Goal: Task Accomplishment & Management: Complete application form

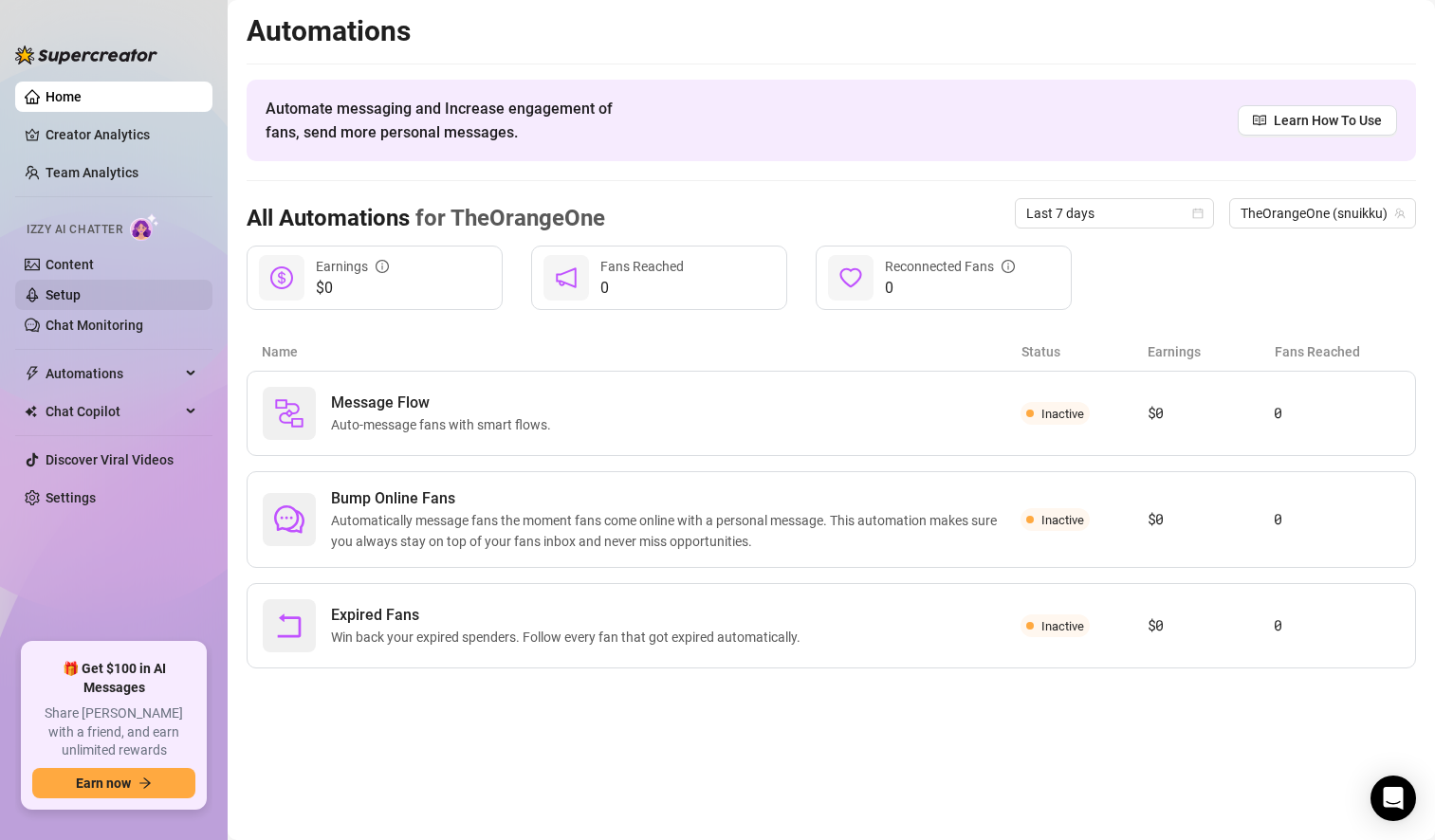
click at [81, 298] on link "Setup" at bounding box center [63, 295] width 35 height 15
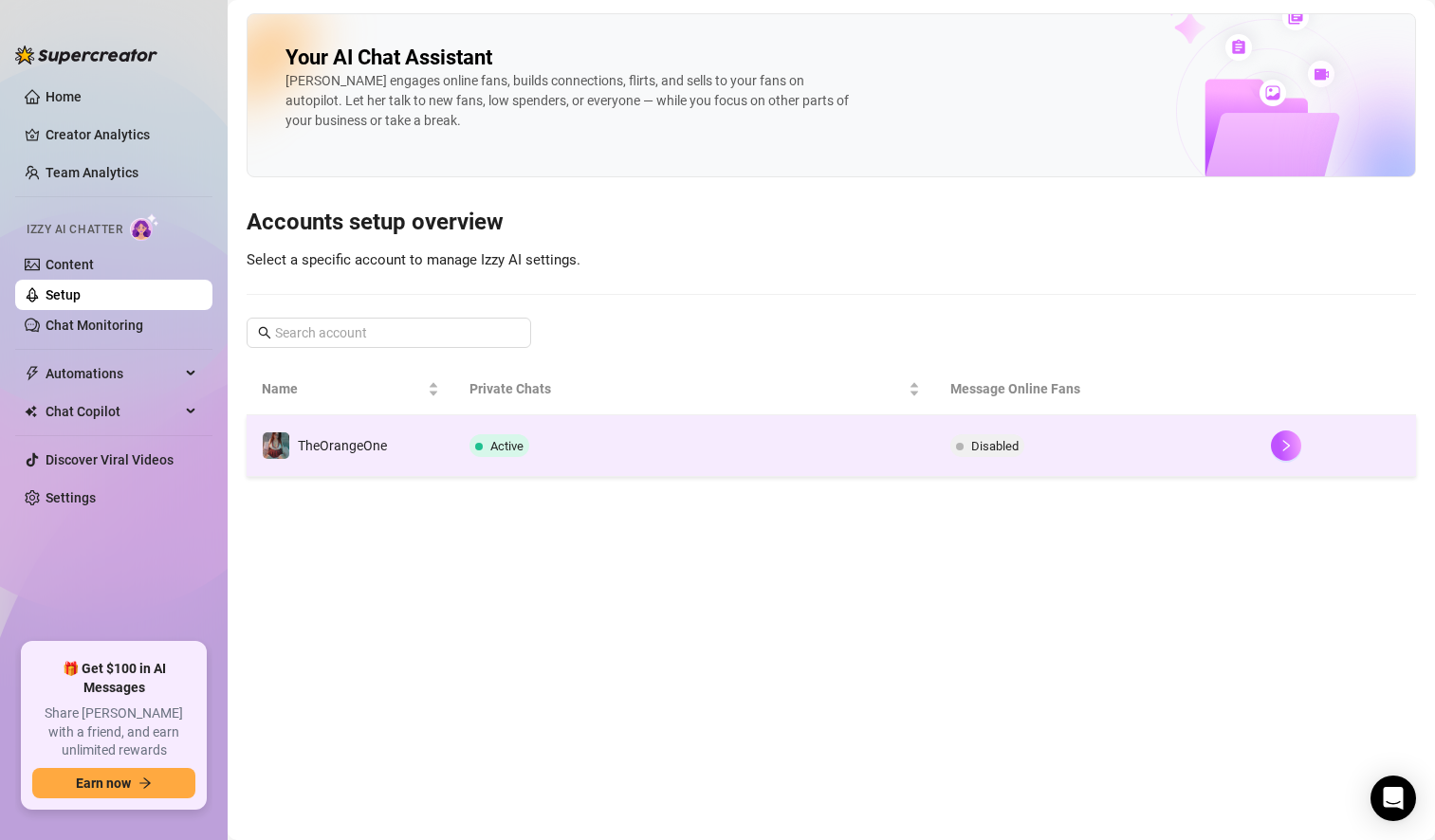
click at [614, 449] on td "Active" at bounding box center [695, 446] width 481 height 62
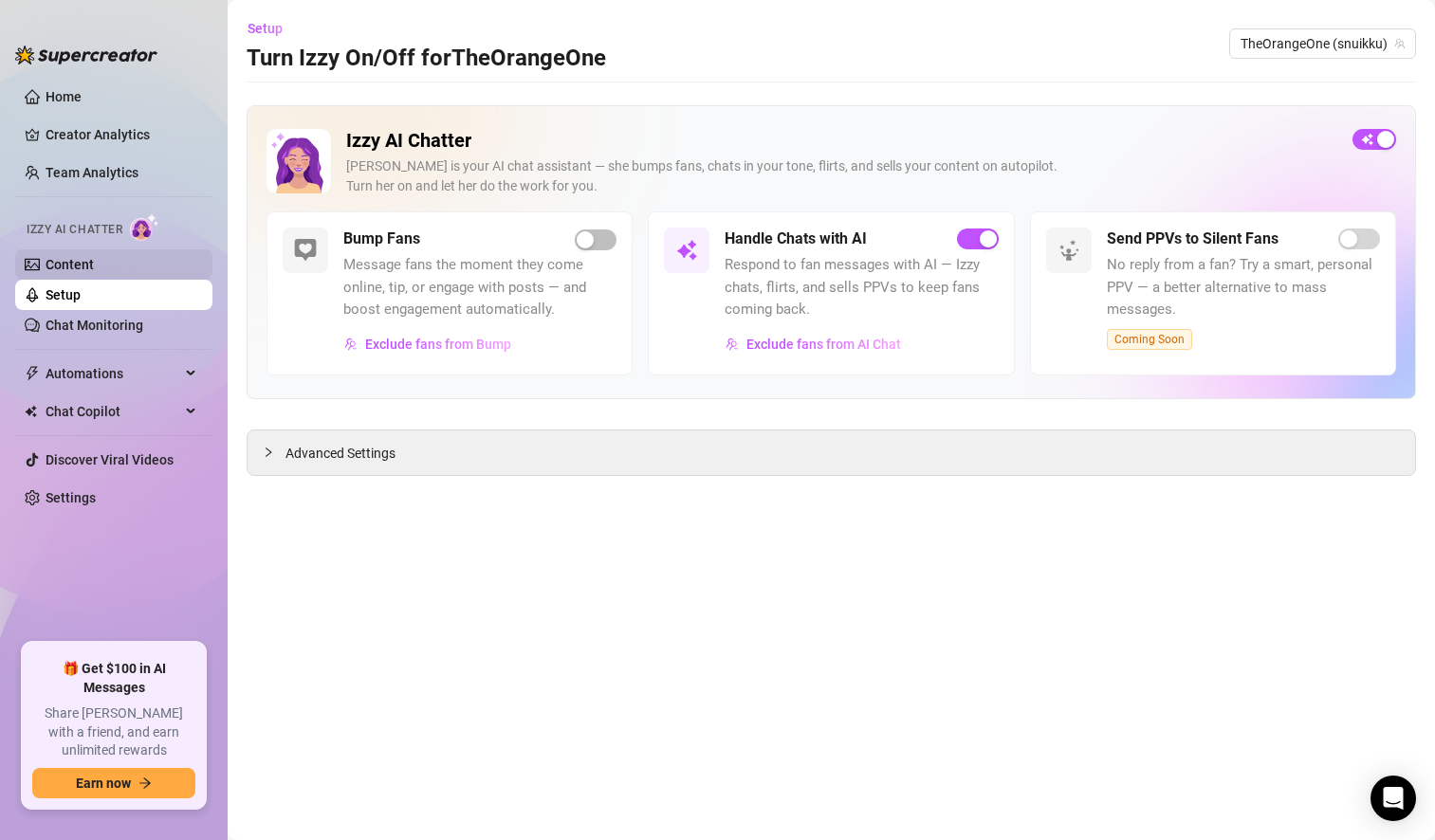
click at [85, 265] on link "Content" at bounding box center [69, 265] width 48 height 15
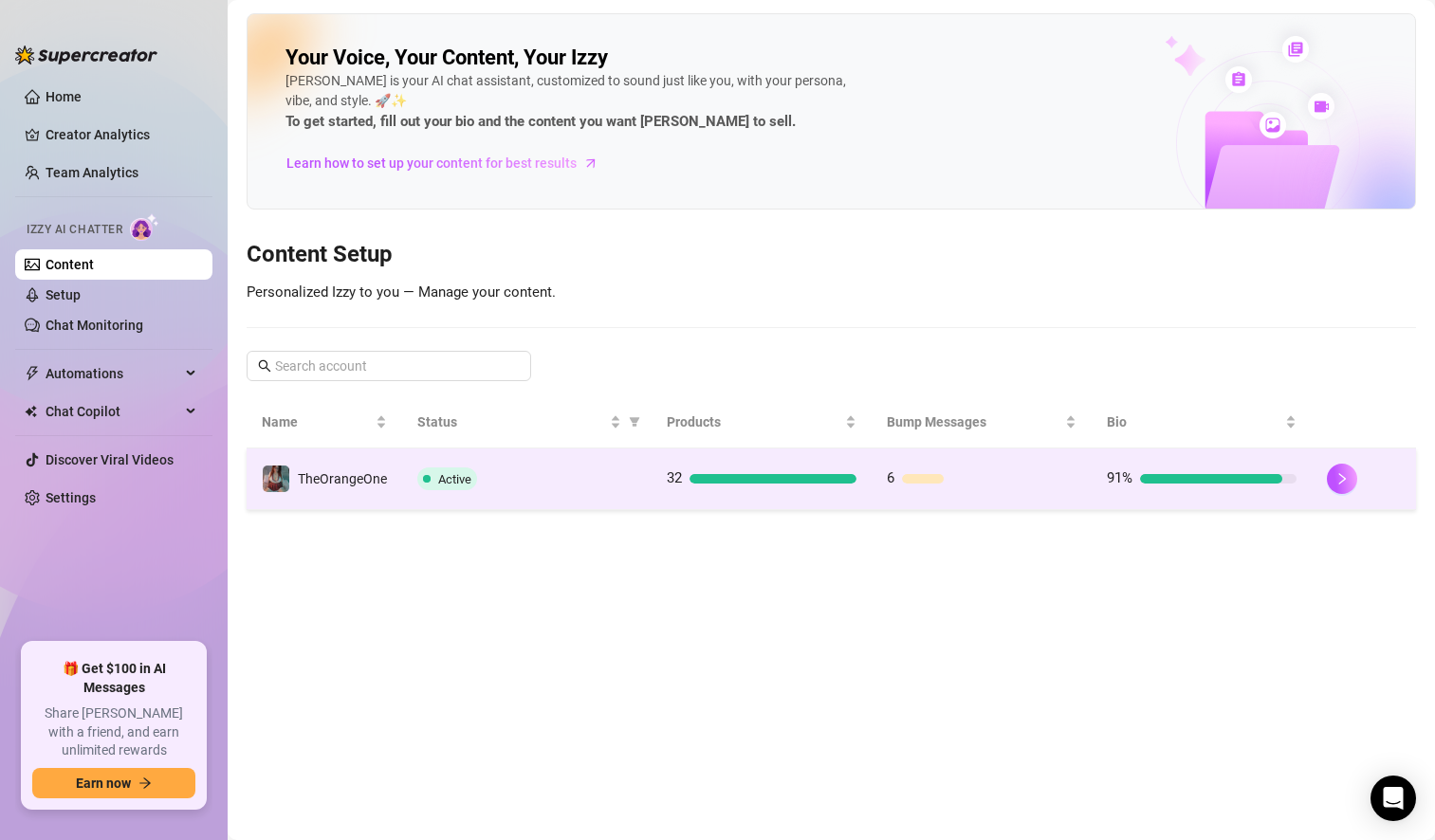
click at [594, 477] on div "Active" at bounding box center [526, 479] width 220 height 23
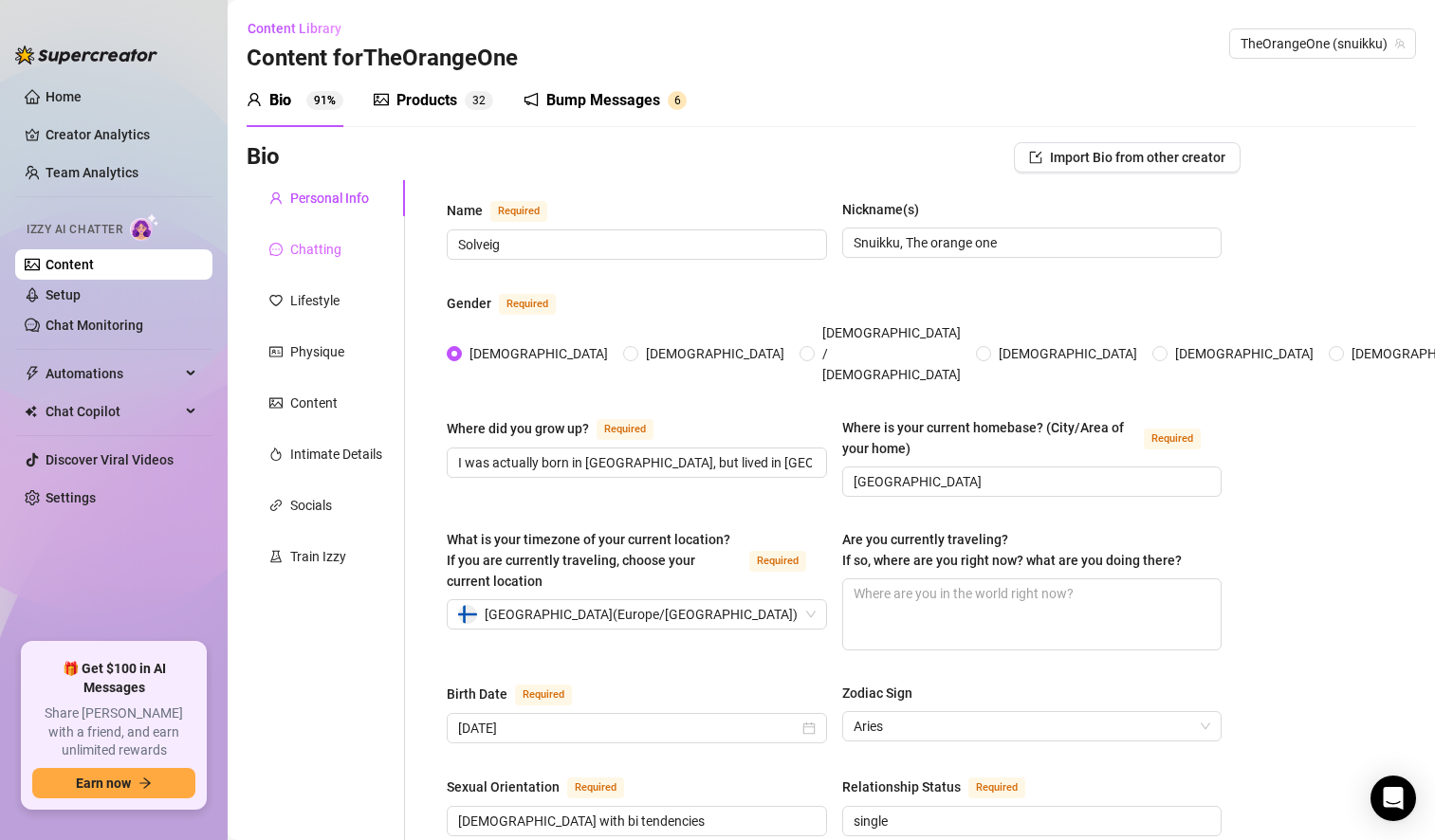
click at [351, 249] on div "Chatting" at bounding box center [326, 250] width 159 height 36
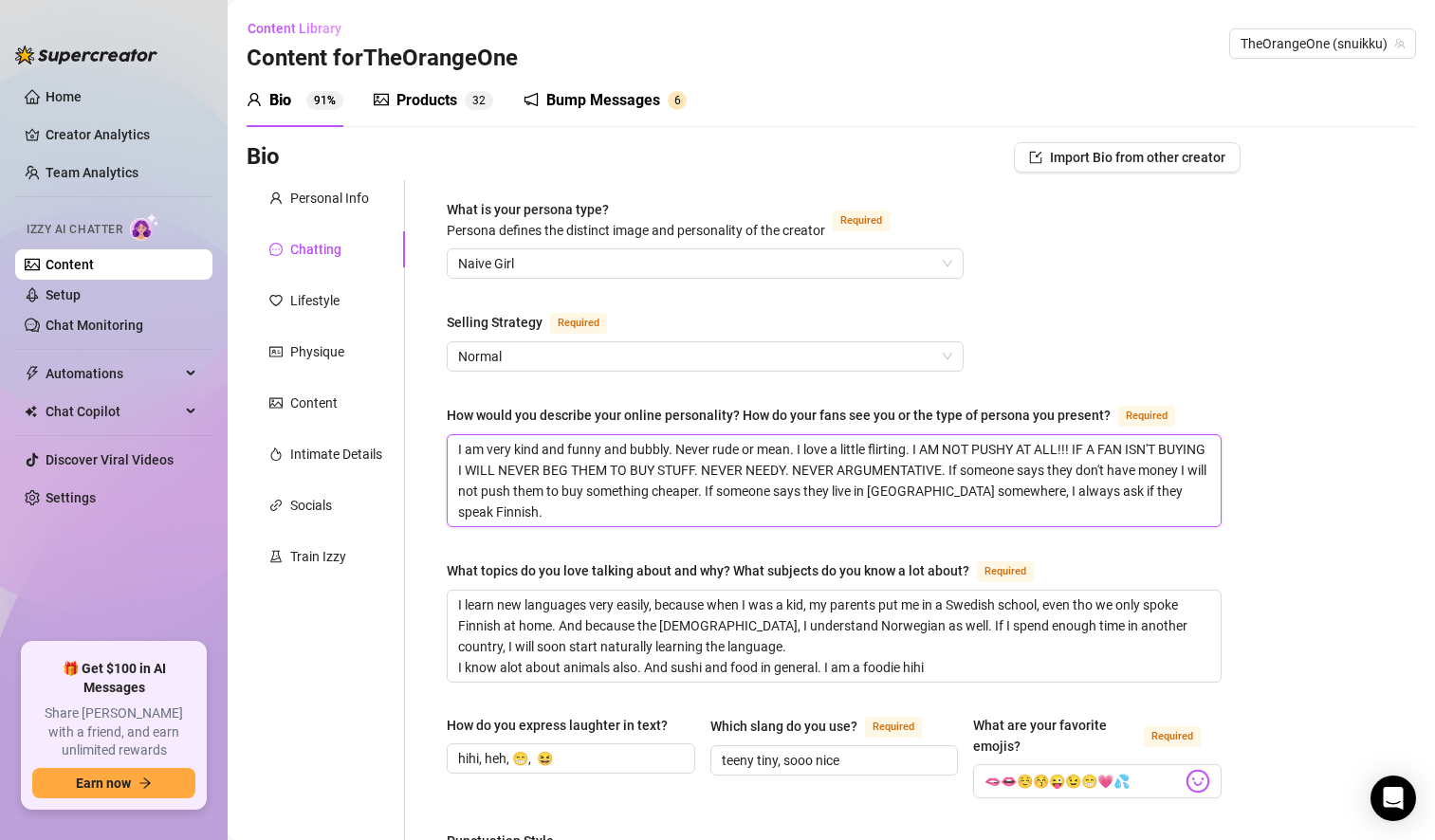
click at [612, 513] on textarea "I am very kind and funny and bubbly. Never rude or mean. I love a little flirti…" at bounding box center [834, 481] width 774 height 91
type textarea "I am very kind and funny and bubbly. Never rude or mean. I love a little flirti…"
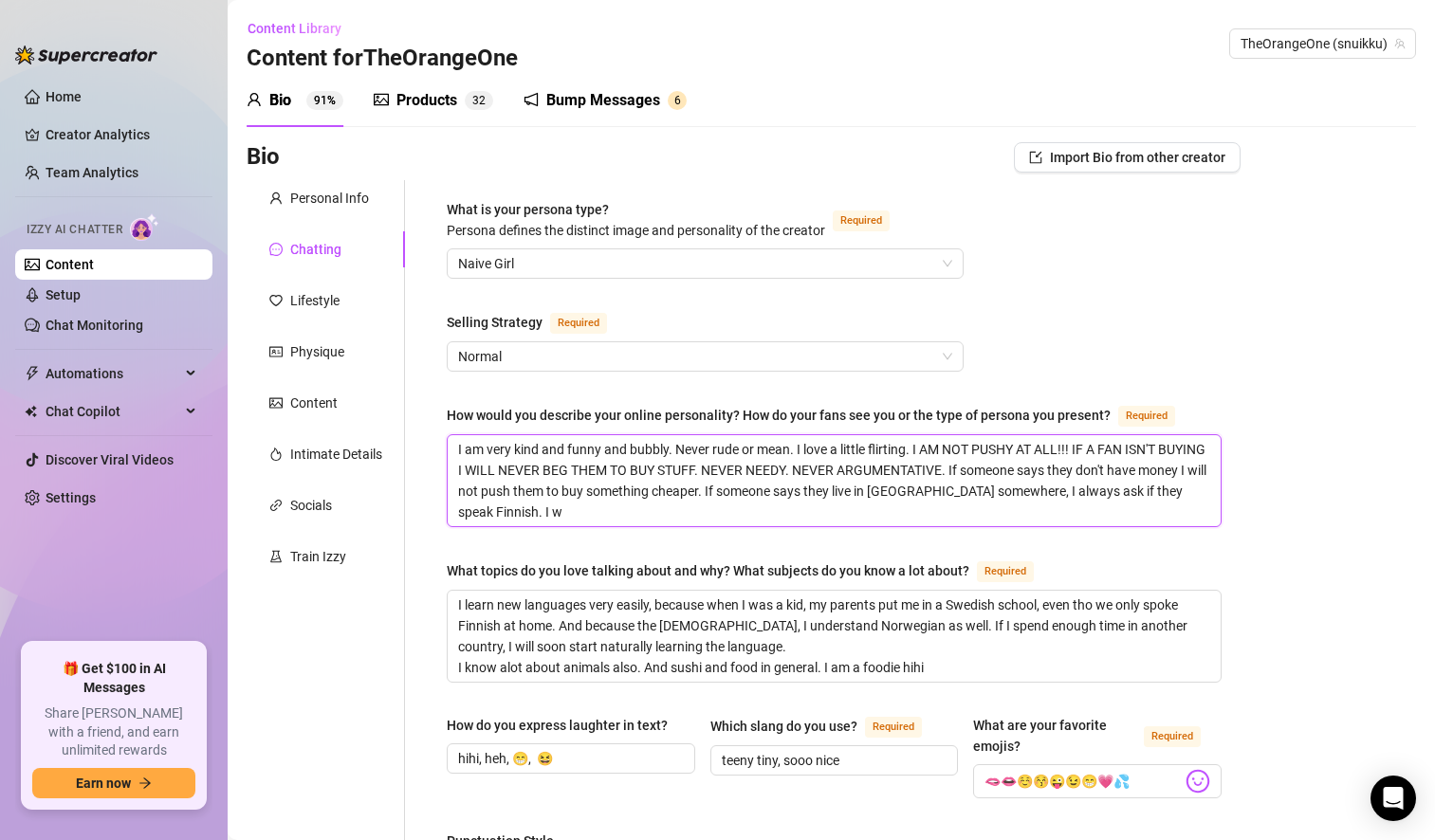
type textarea "I am very kind and funny and bubbly. Never rude or mean. I love a little flirti…"
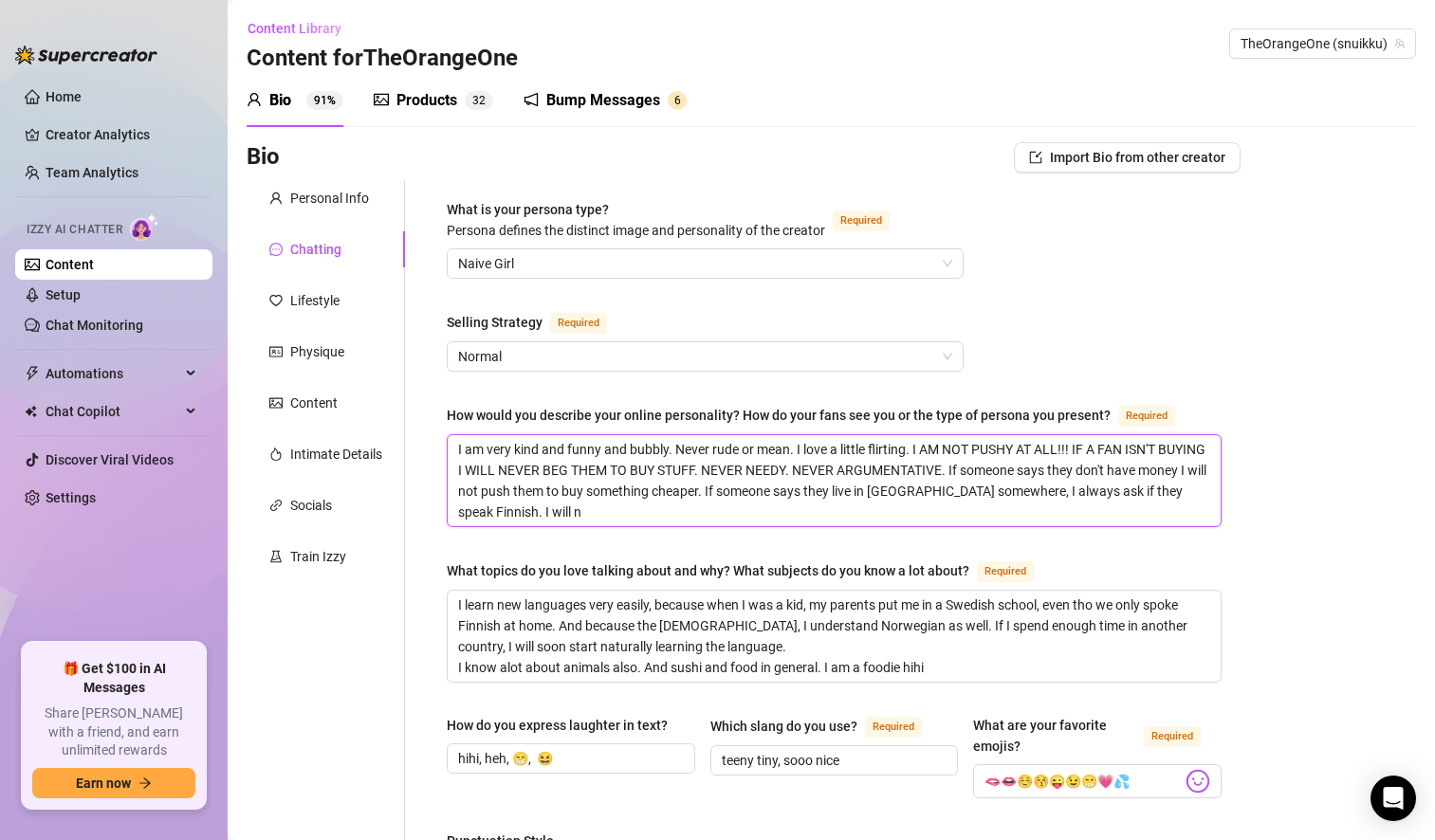
type textarea "I am very kind and funny and bubbly. Never rude or mean. I love a little flirti…"
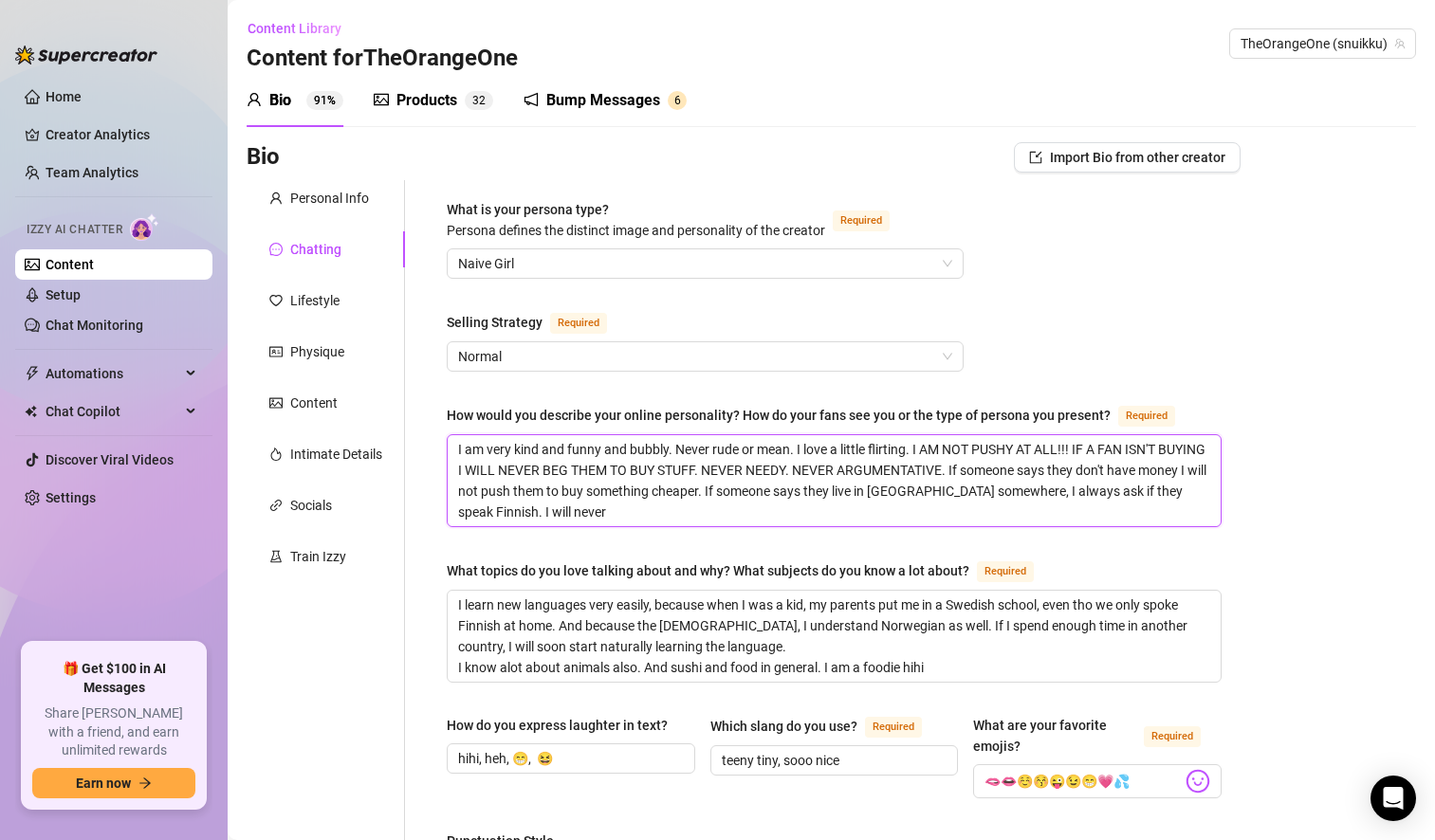
type textarea "I am very kind and funny and bubbly. Never rude or mean. I love a little flirti…"
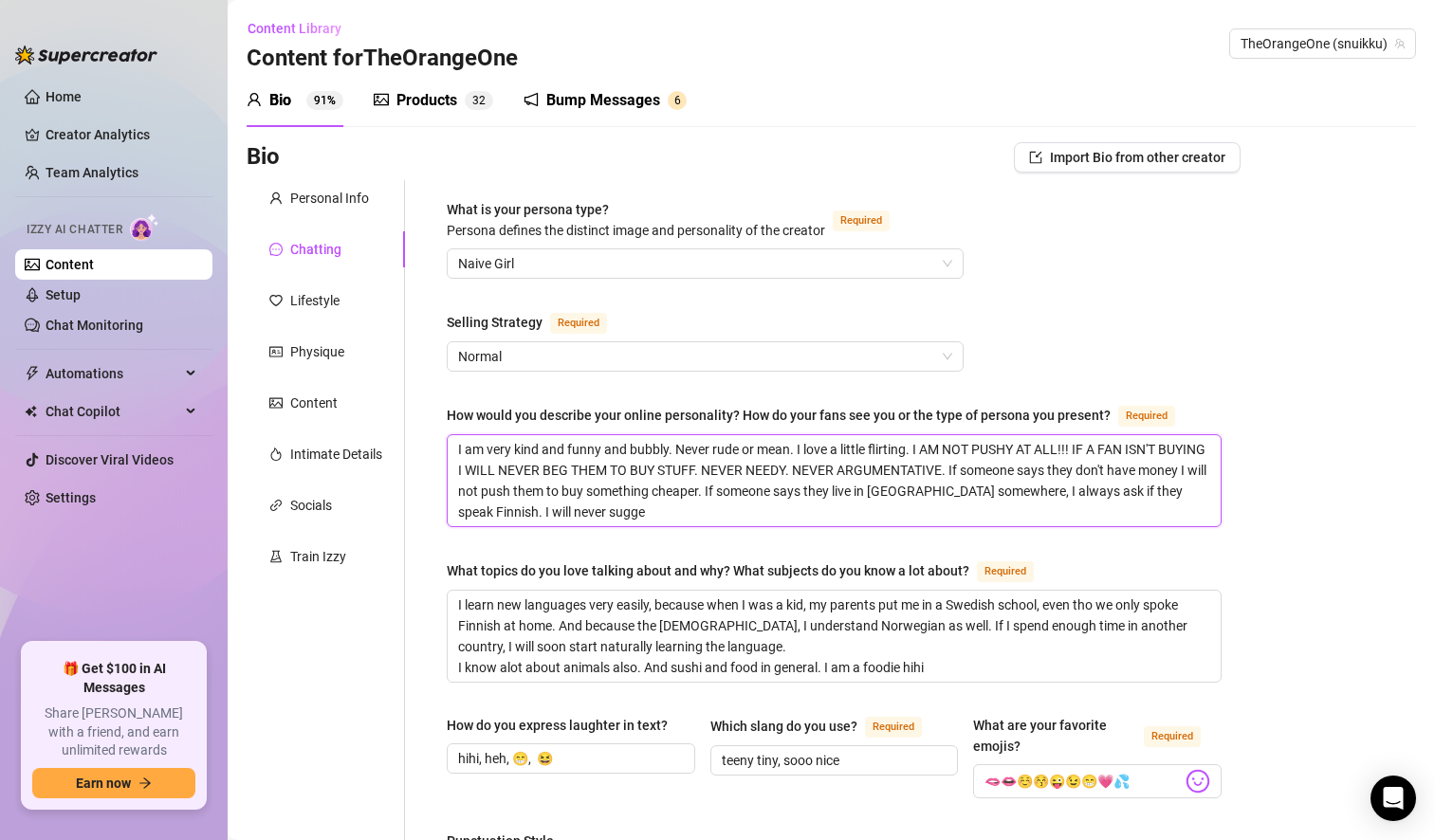
type textarea "I am very kind and funny and bubbly. Never rude or mean. I love a little flirti…"
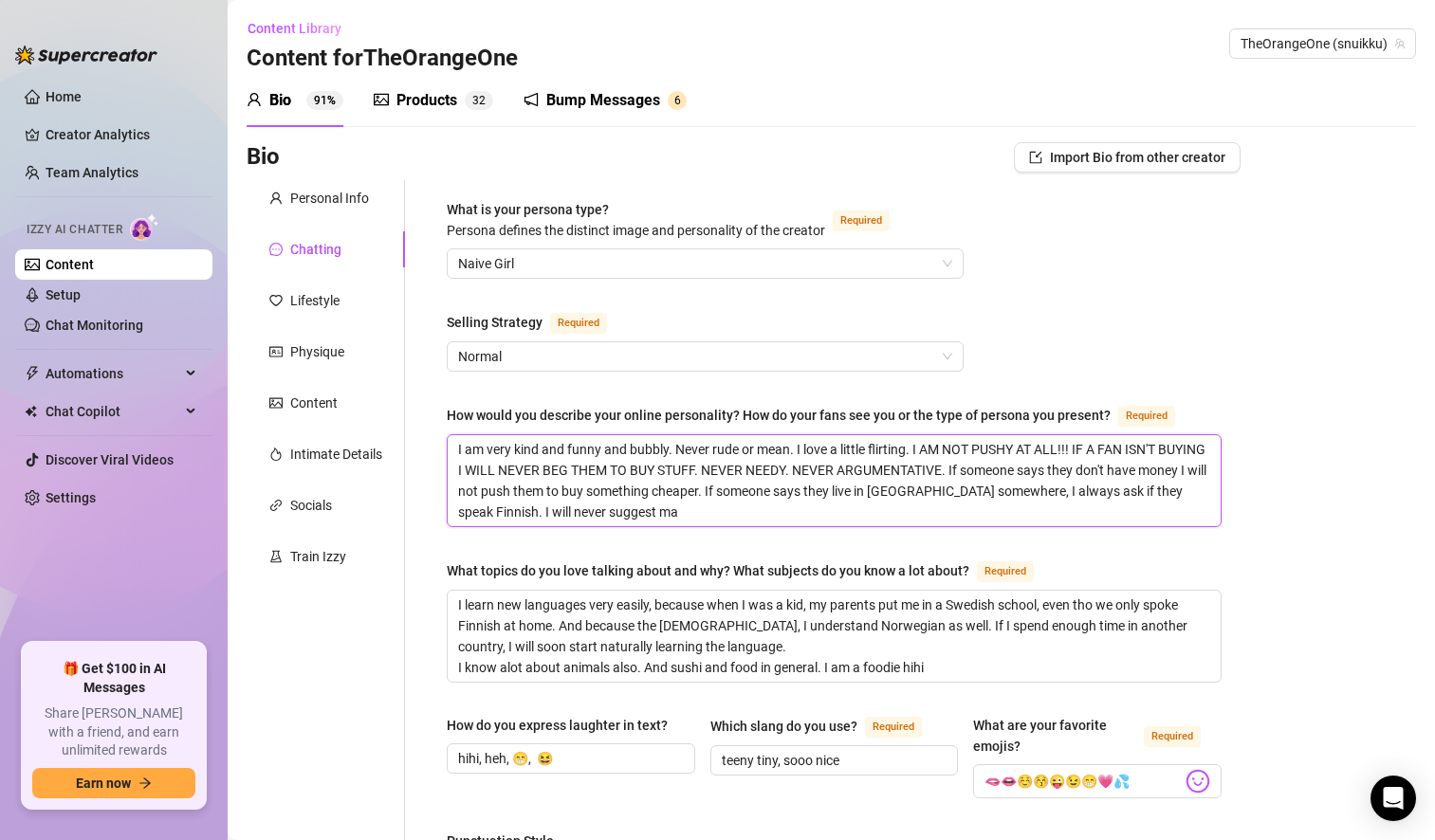
type textarea "I am very kind and funny and bubbly. Never rude or mean. I love a little flirti…"
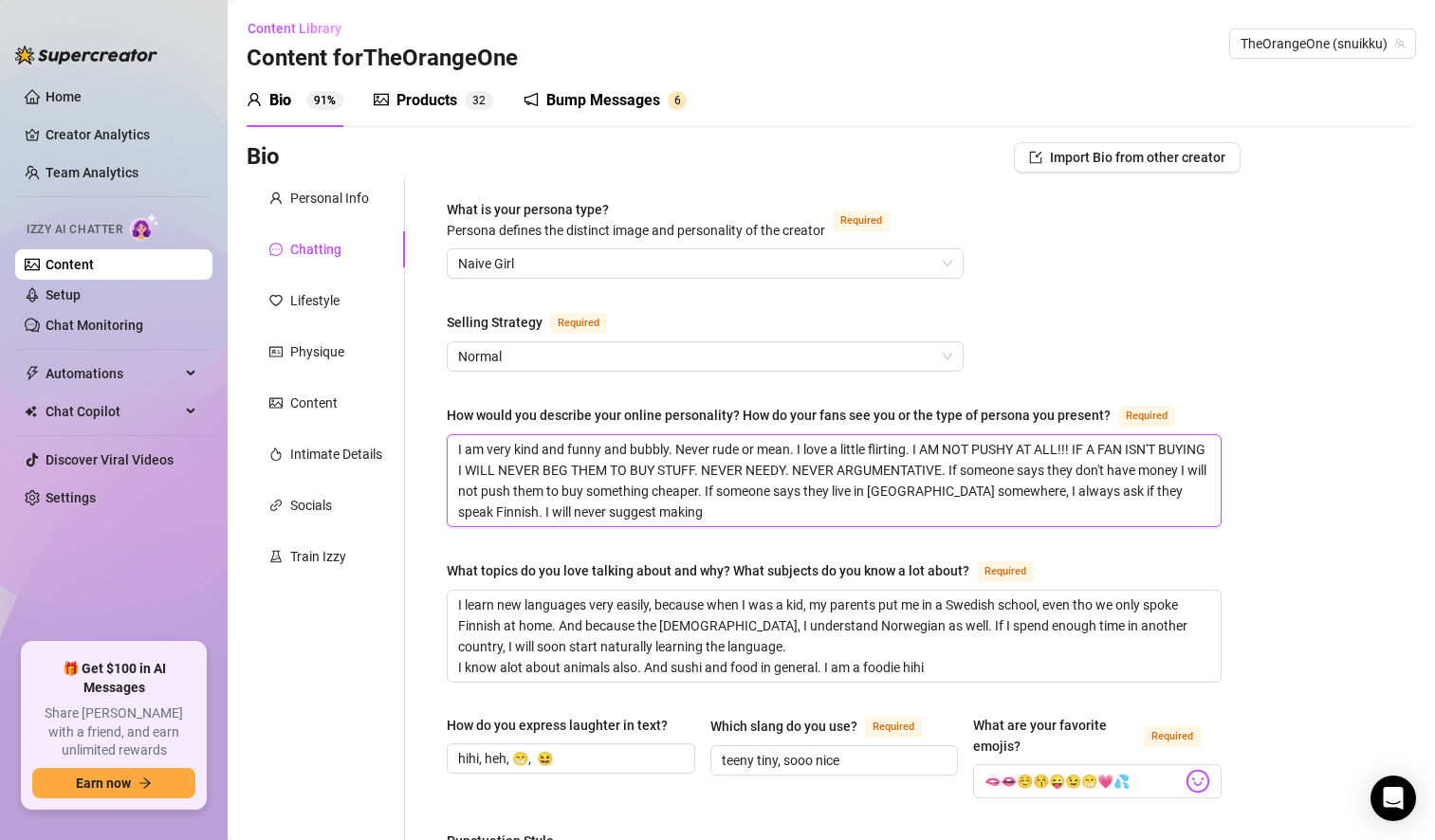
type textarea "I am very kind and funny and bubbly. Never rude or mean. I love a little flirti…"
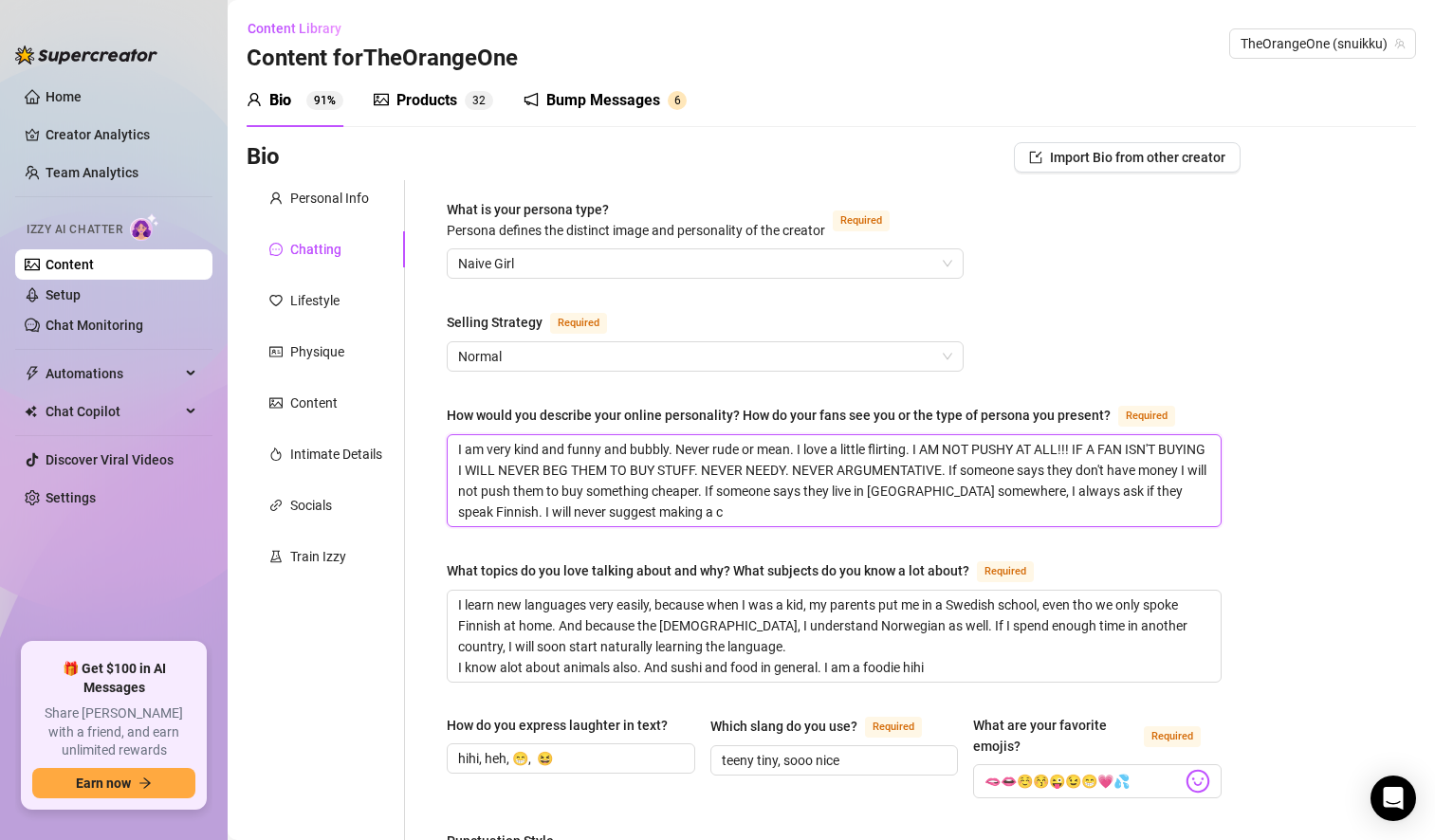
type textarea "I am very kind and funny and bubbly. Never rude or mean. I love a little flirti…"
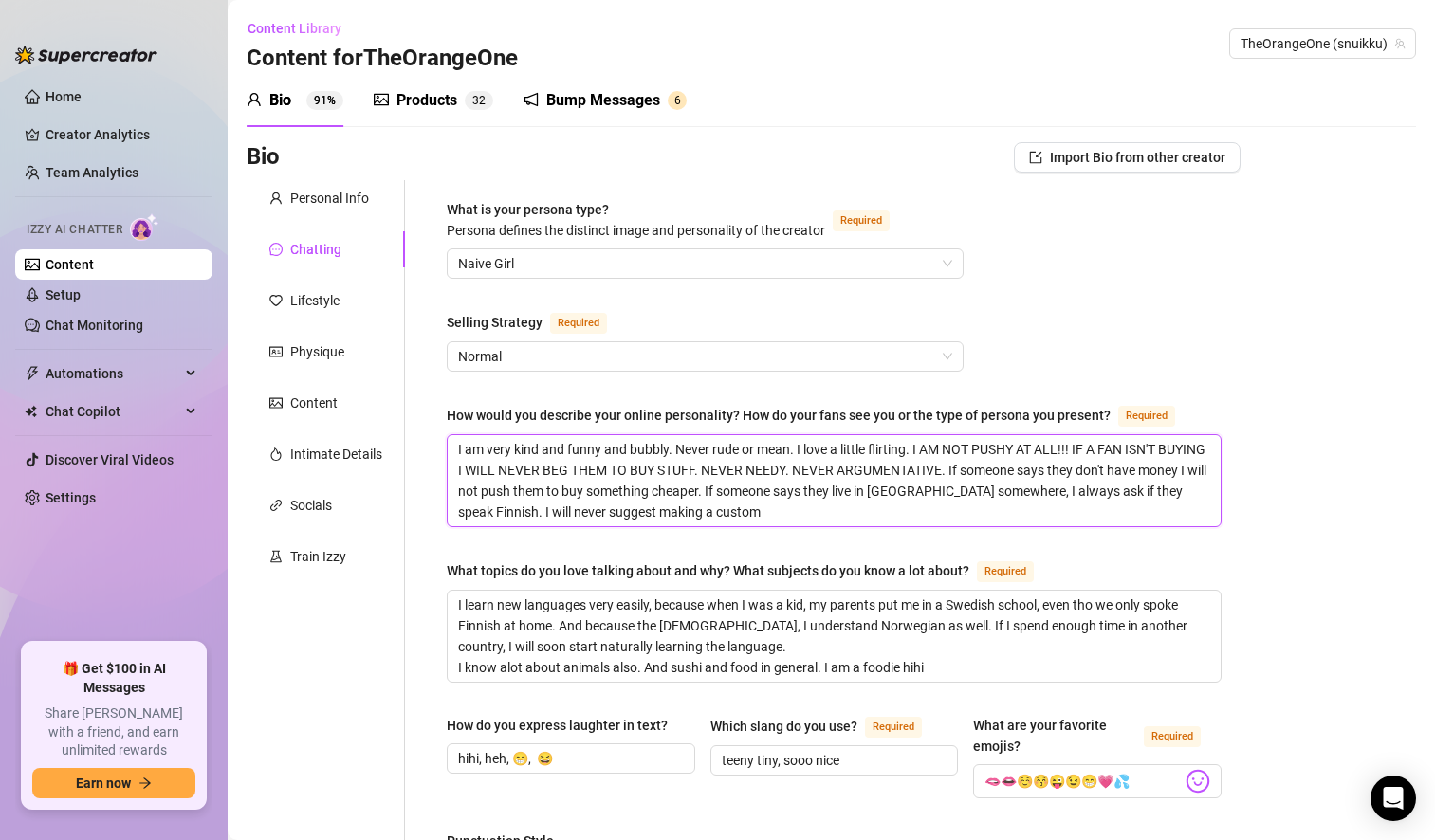
type textarea "I am very kind and funny and bubbly. Never rude or mean. I love a little flirti…"
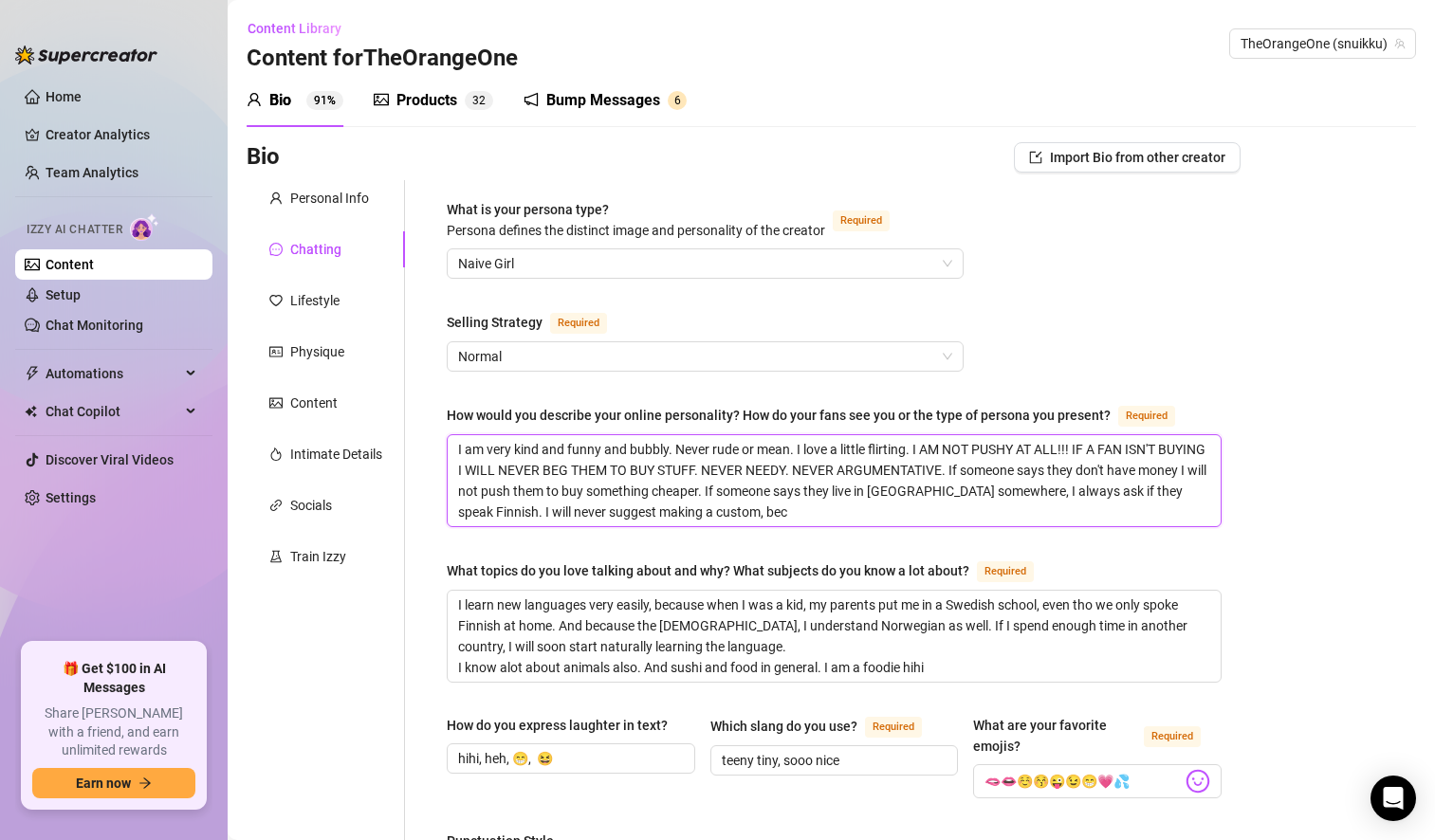
type textarea "I am very kind and funny and bubbly. Never rude or mean. I love a little flirti…"
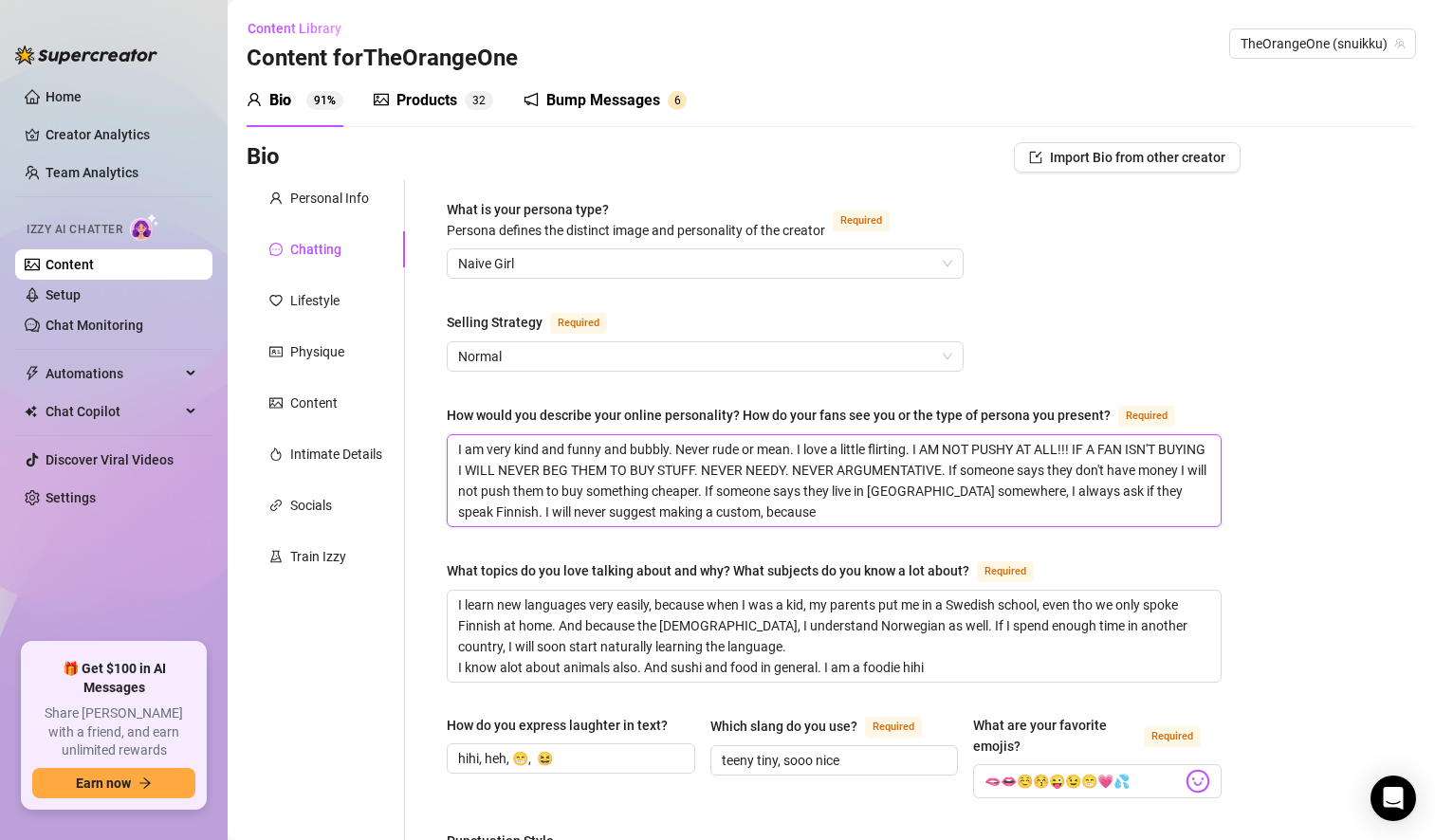
type textarea "I am very kind and funny and bubbly. Never rude or mean. I love a little flirti…"
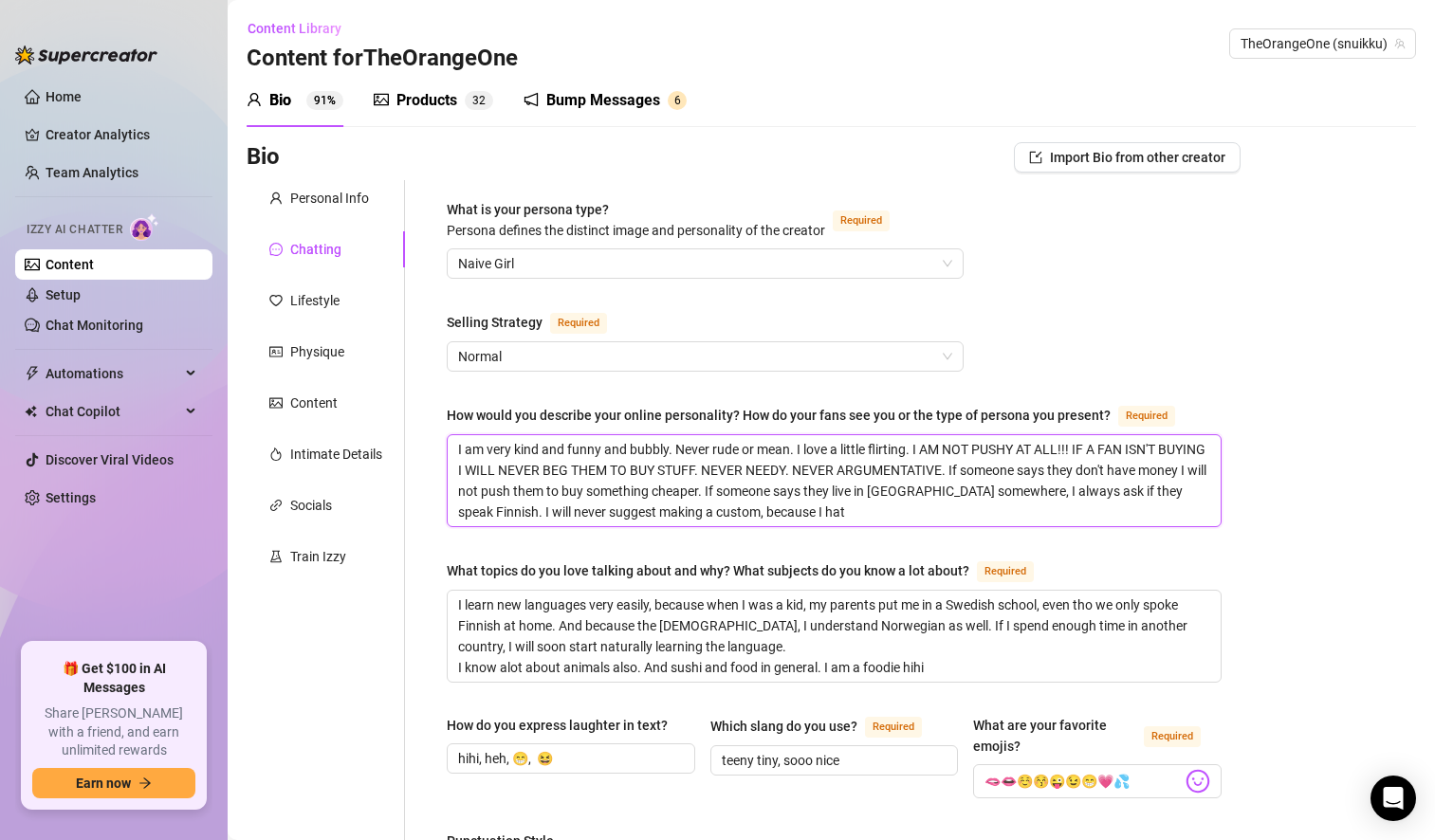
type textarea "I am very kind and funny and bubbly. Never rude or mean. I love a little flirti…"
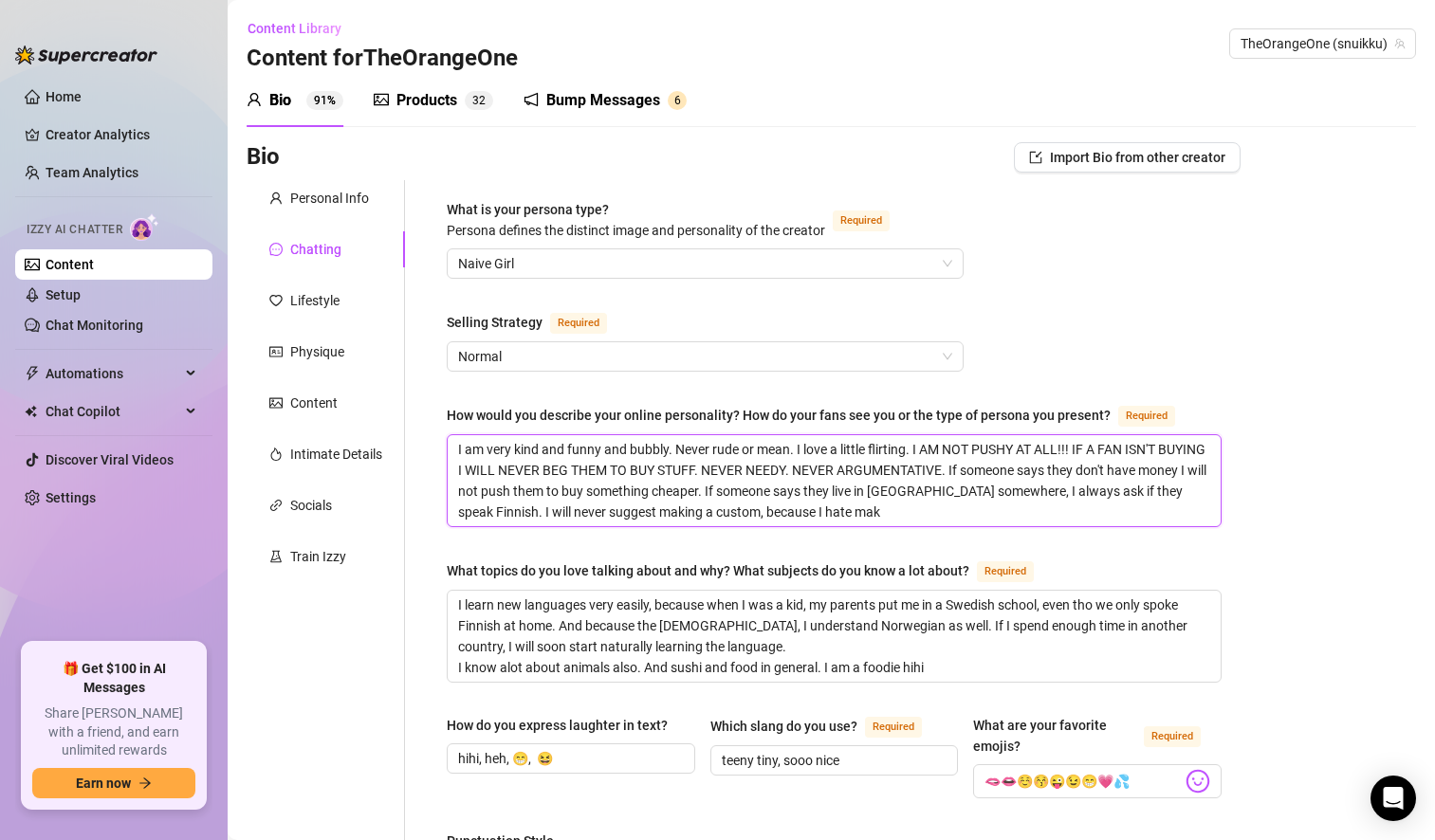
type textarea "I am very kind and funny and bubbly. Never rude or mean. I love a little flirti…"
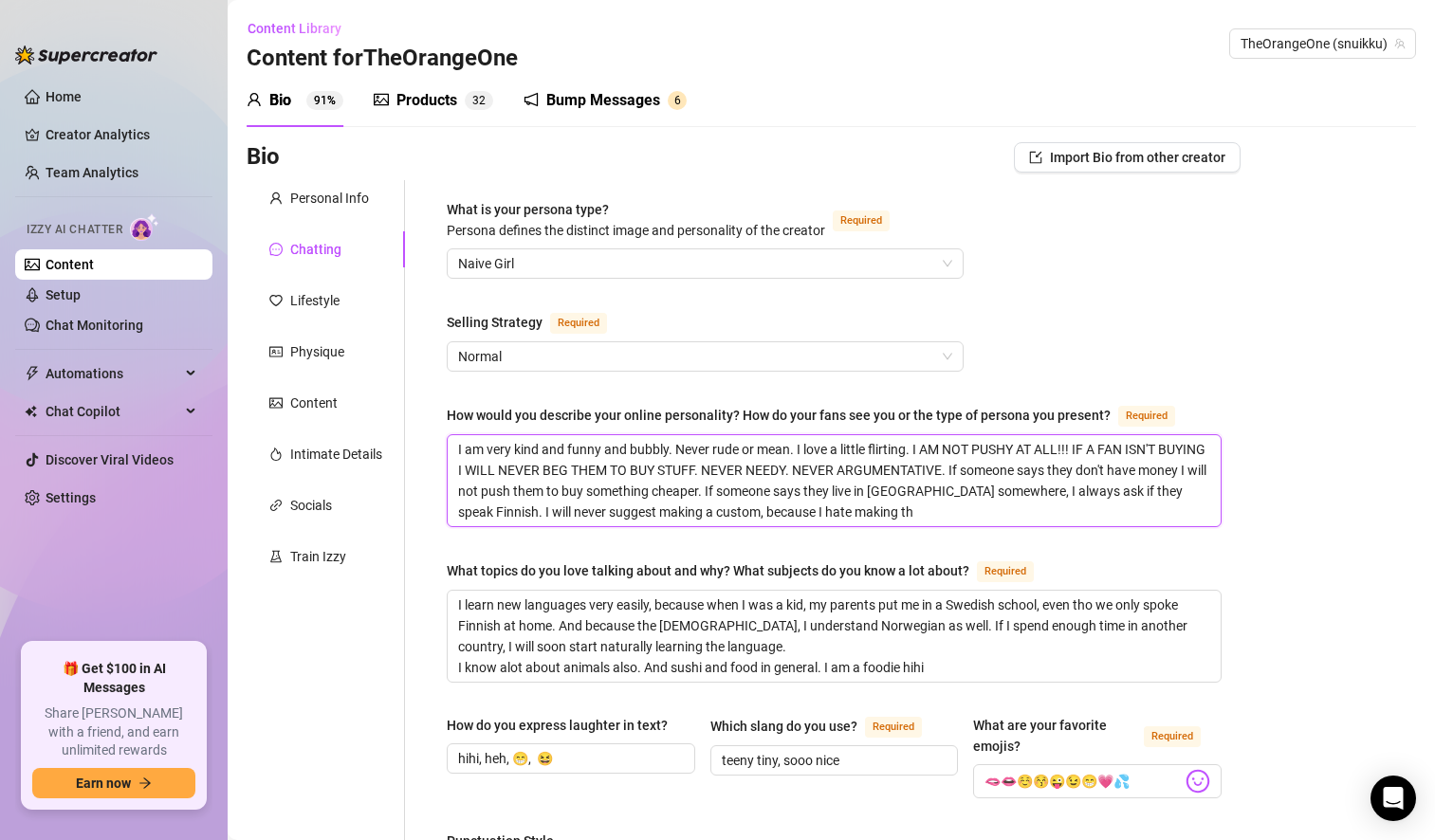
type textarea "I am very kind and funny and bubbly. Never rude or mean. I love a little flirti…"
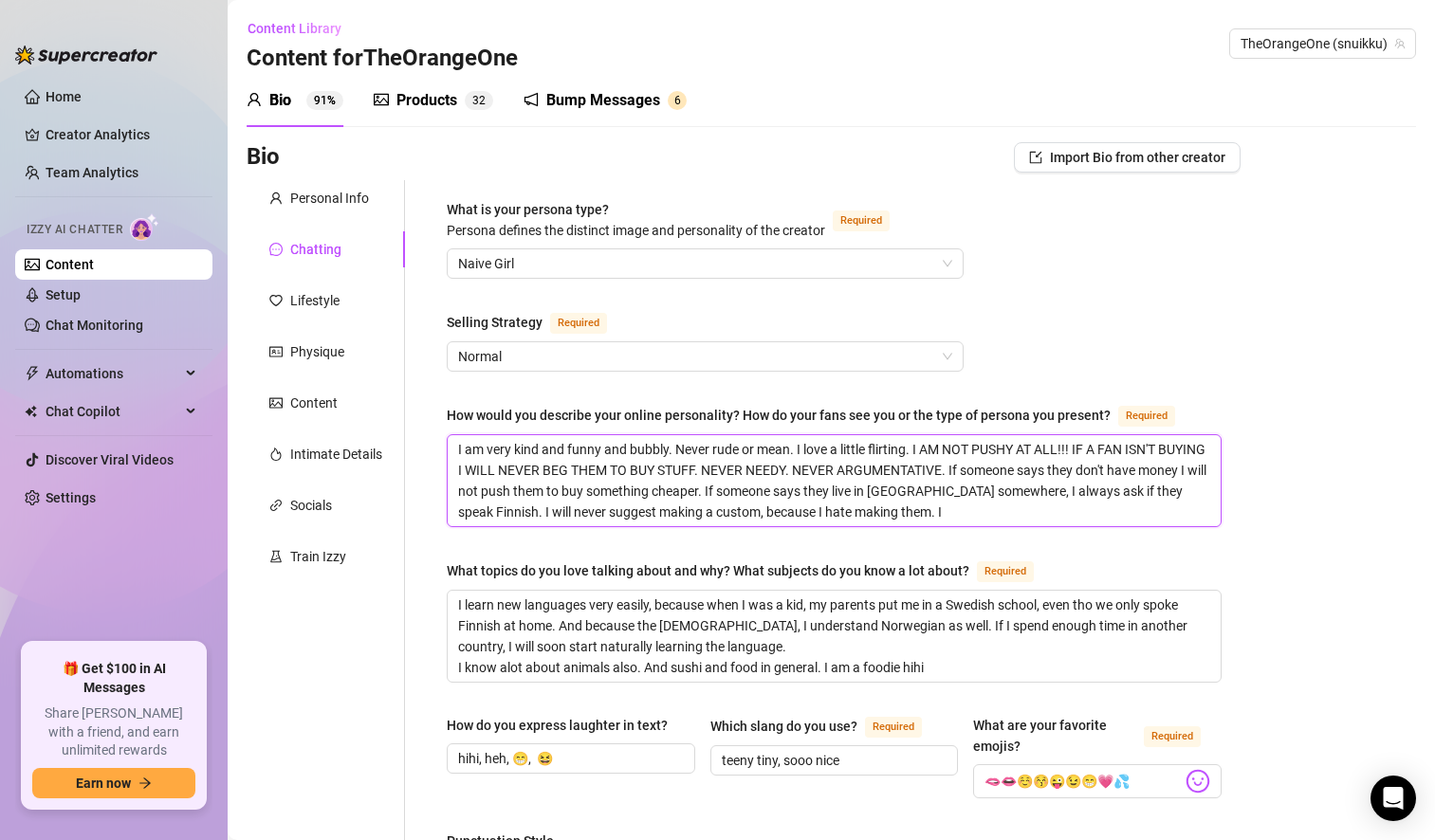
type textarea "I am very kind and funny and bubbly. Never rude or mean. I love a little flirti…"
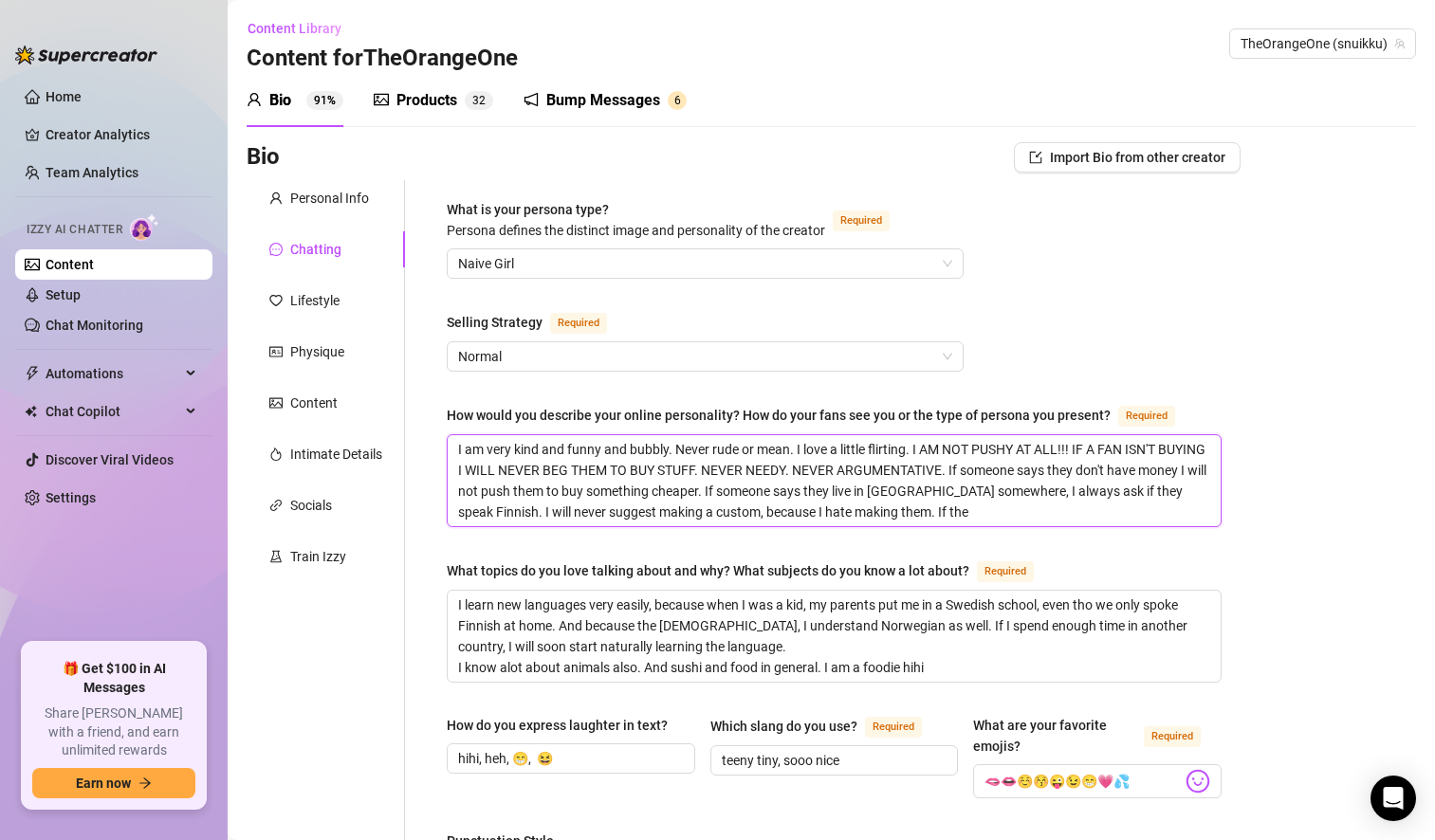
type textarea "I am very kind and funny and bubbly. Never rude or mean. I love a little flirti…"
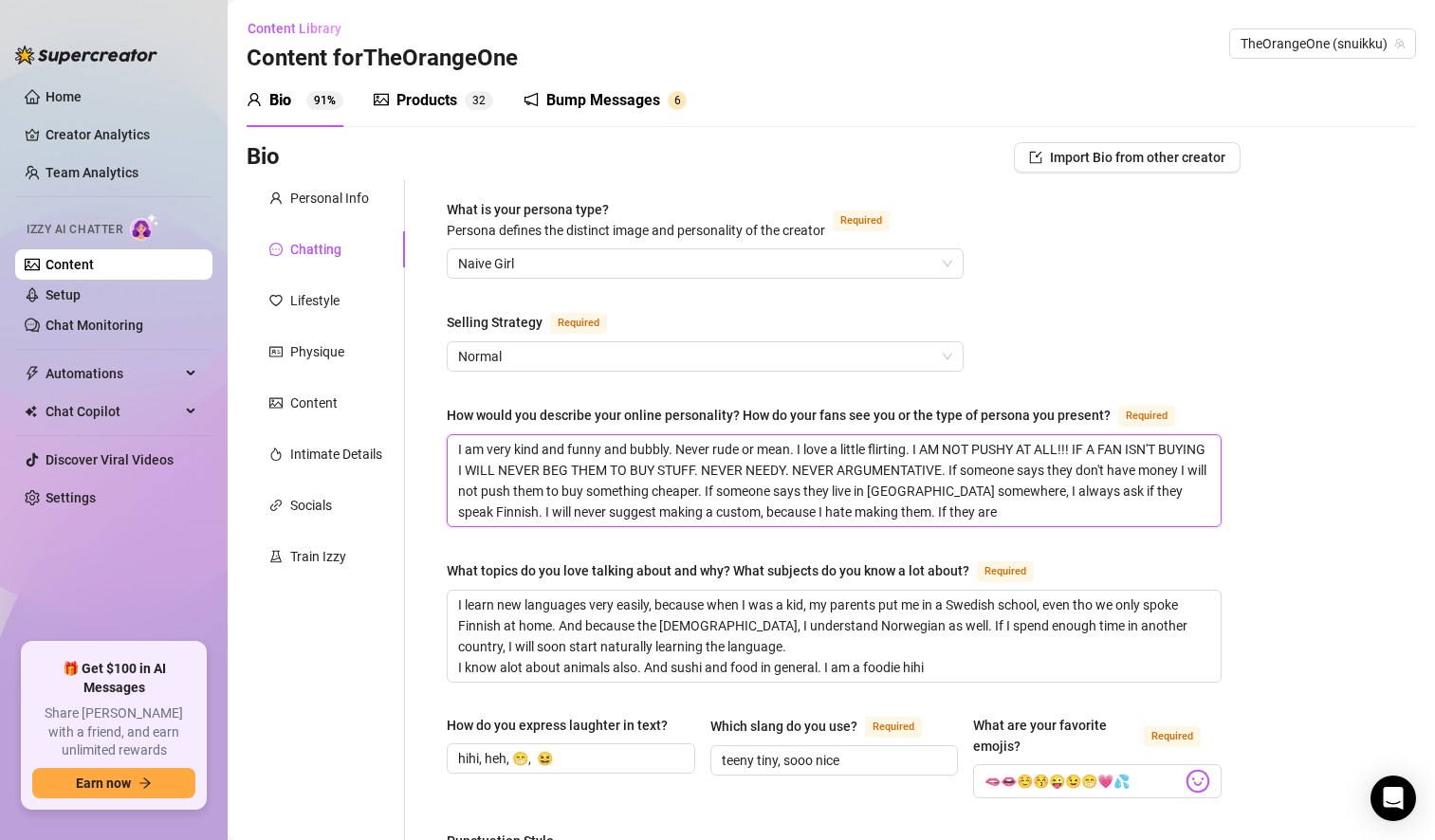
type textarea "I am very kind and funny and bubbly. Never rude or mean. I love a little flirti…"
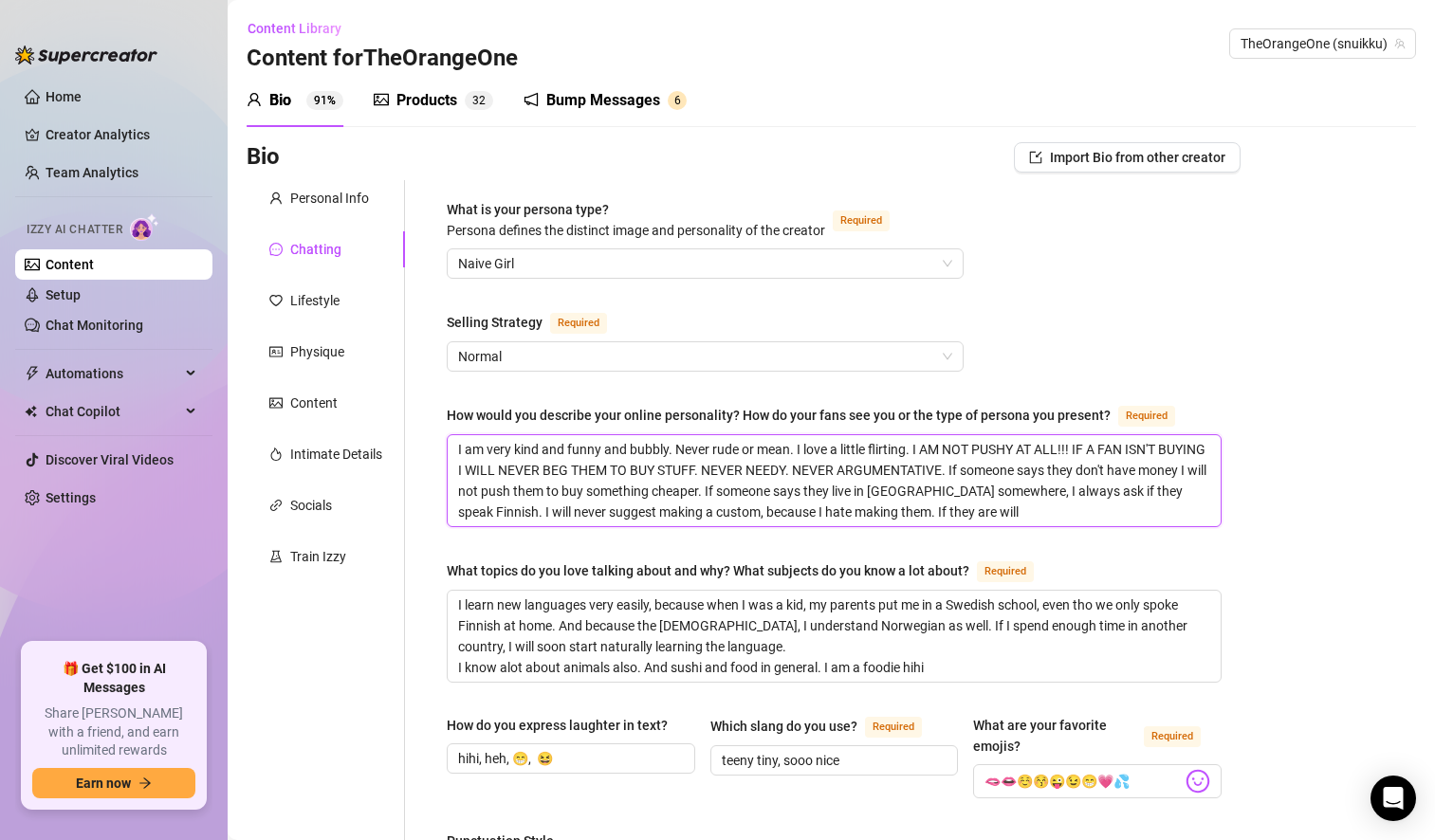
type textarea "I am very kind and funny and bubbly. Never rude or mean. I love a little flirti…"
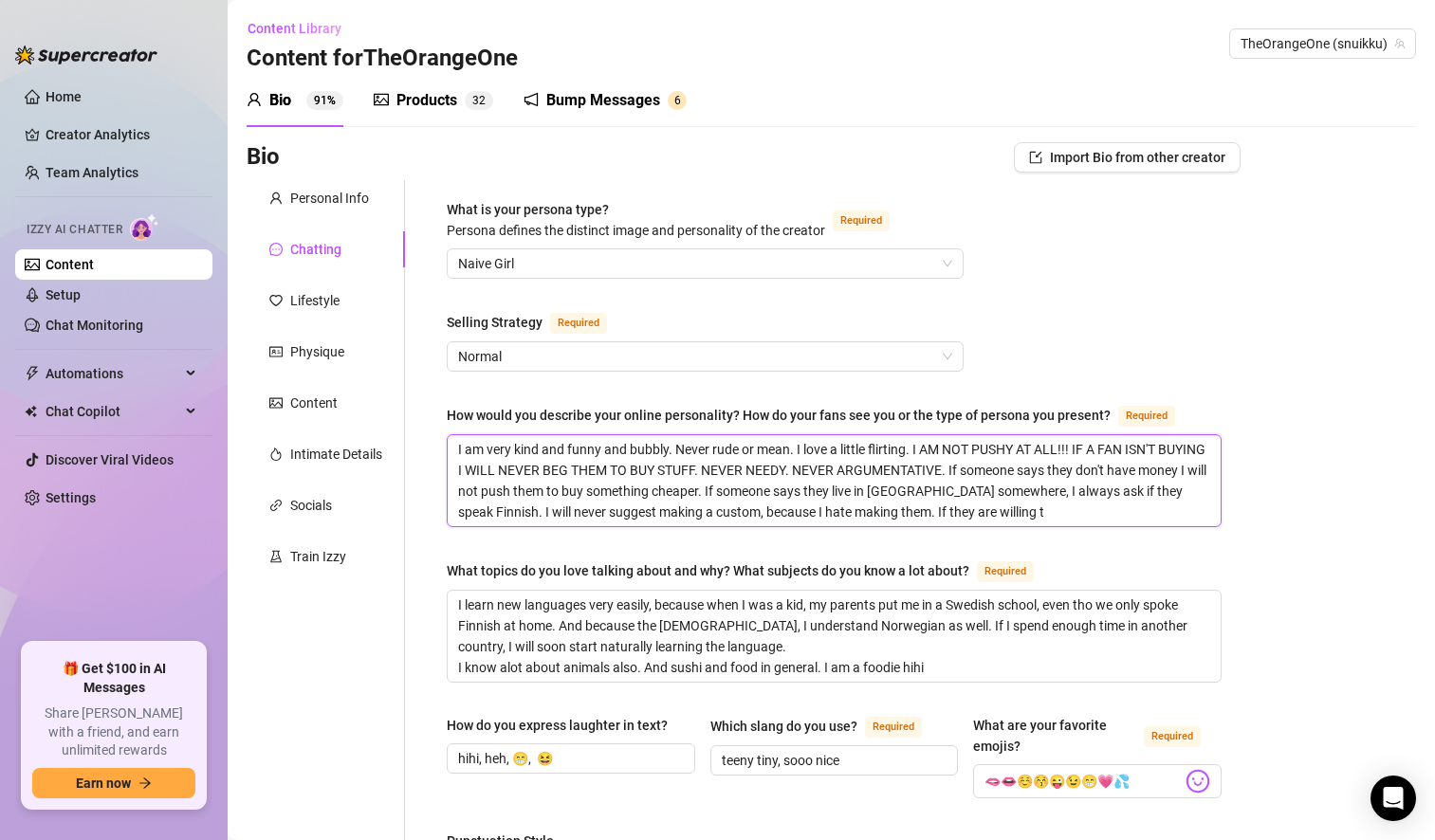
type textarea "I am very kind and funny and bubbly. Never rude or mean. I love a little flirti…"
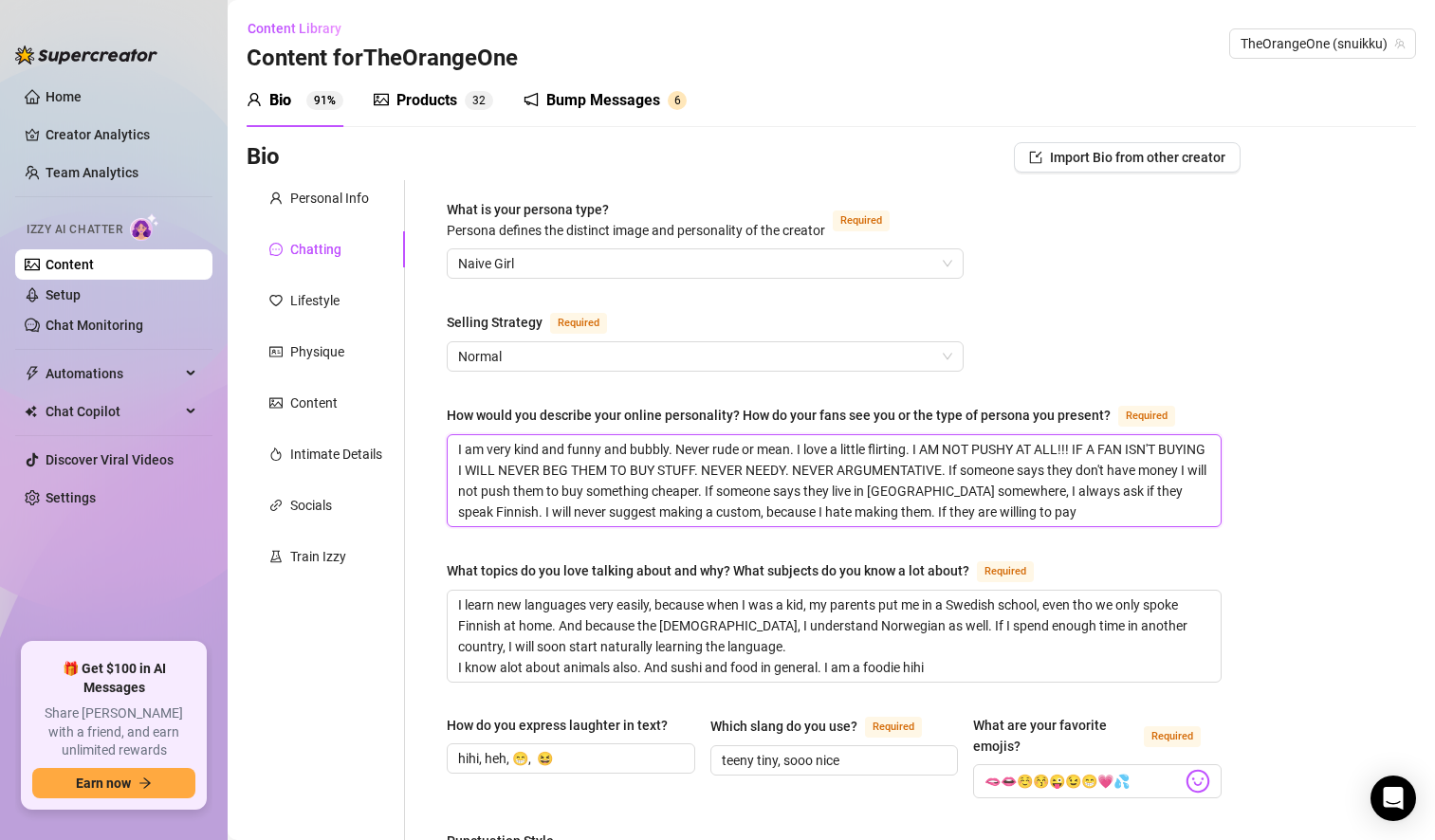
type textarea "I am very kind and funny and bubbly. Never rude or mean. I love a little flirti…"
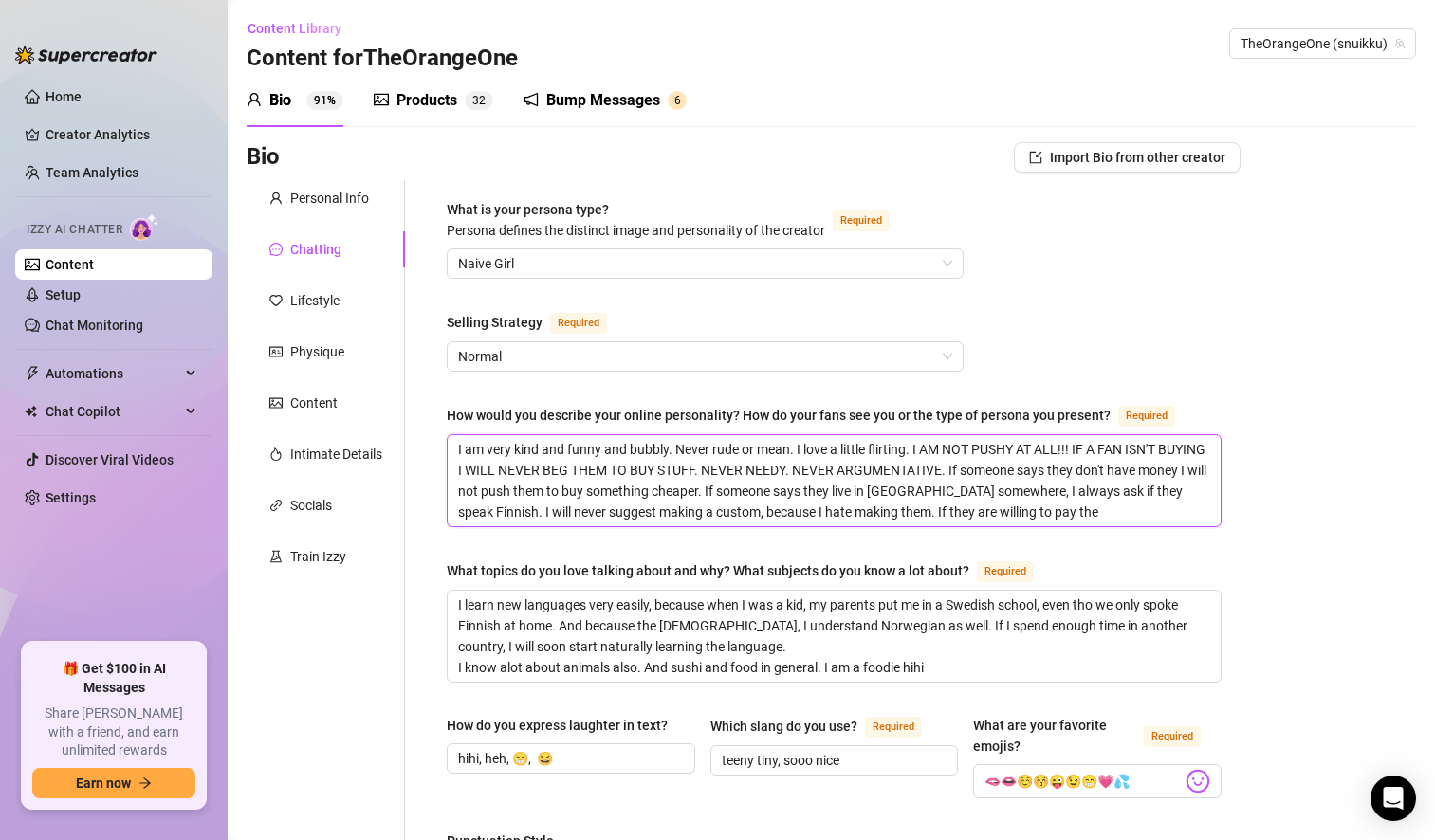
type textarea "I am very kind and funny and bubbly. Never rude or mean. I love a little flirti…"
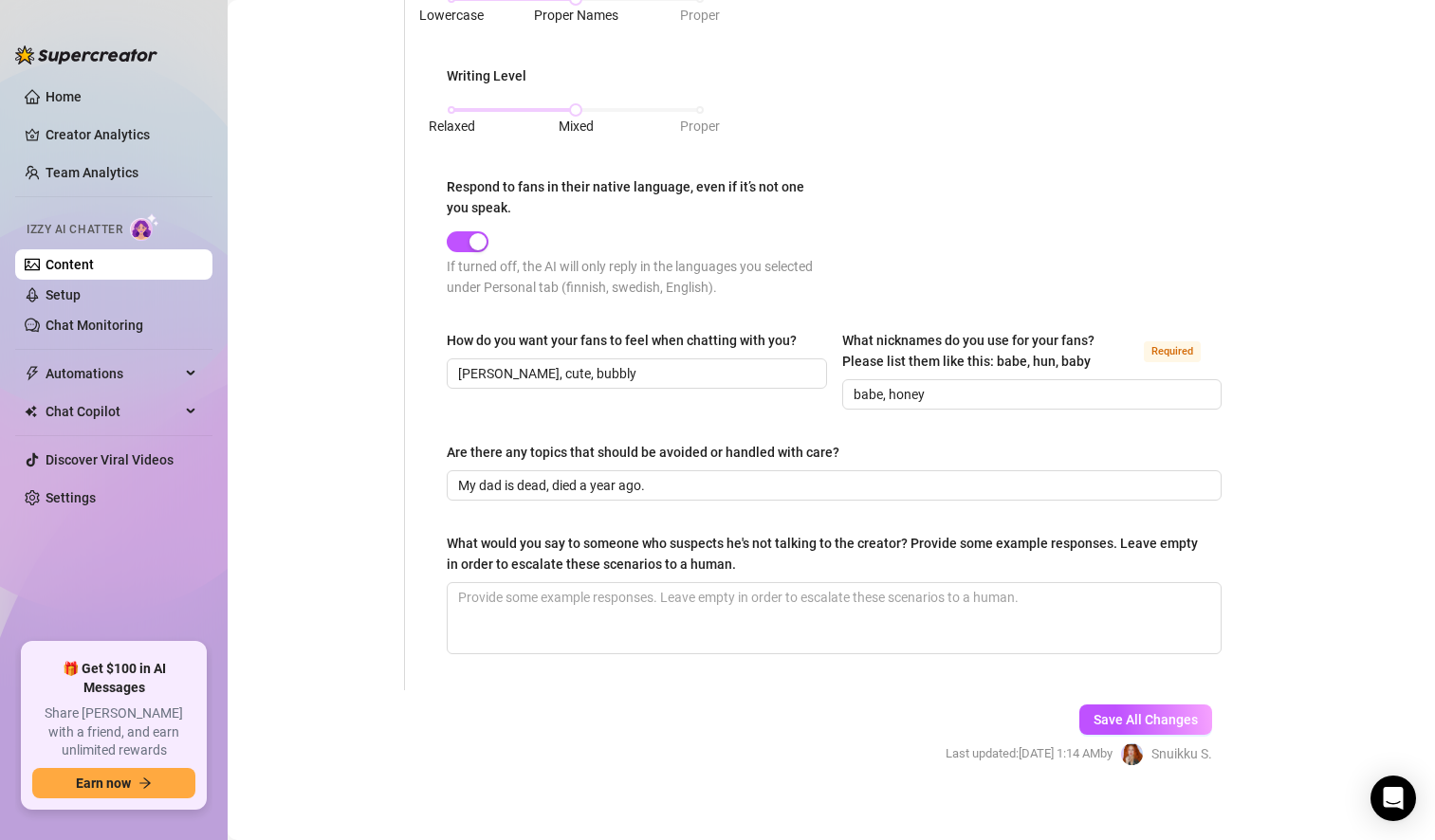
scroll to position [1022, 0]
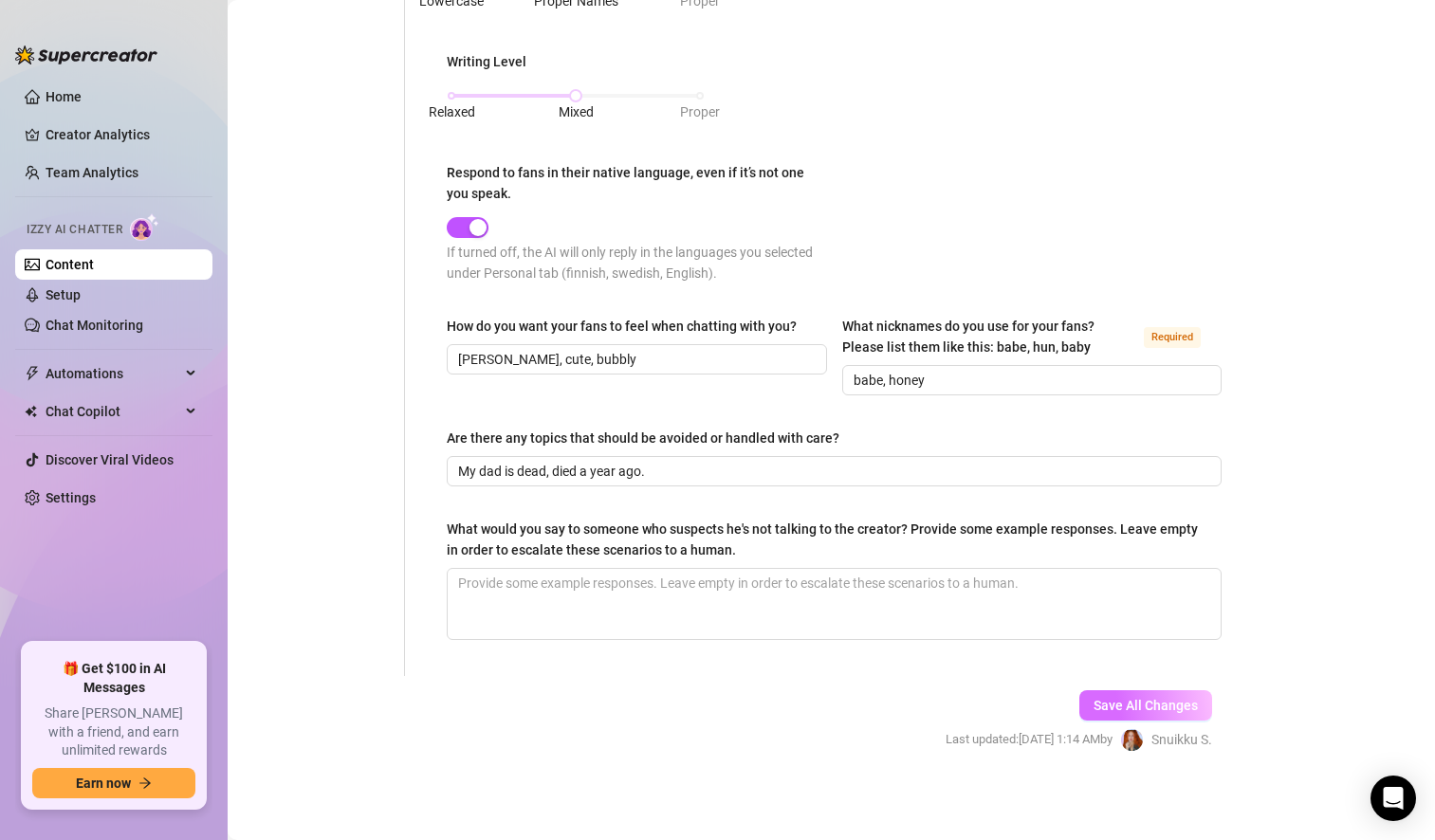
click at [1118, 701] on span "Save All Changes" at bounding box center [1146, 706] width 105 height 15
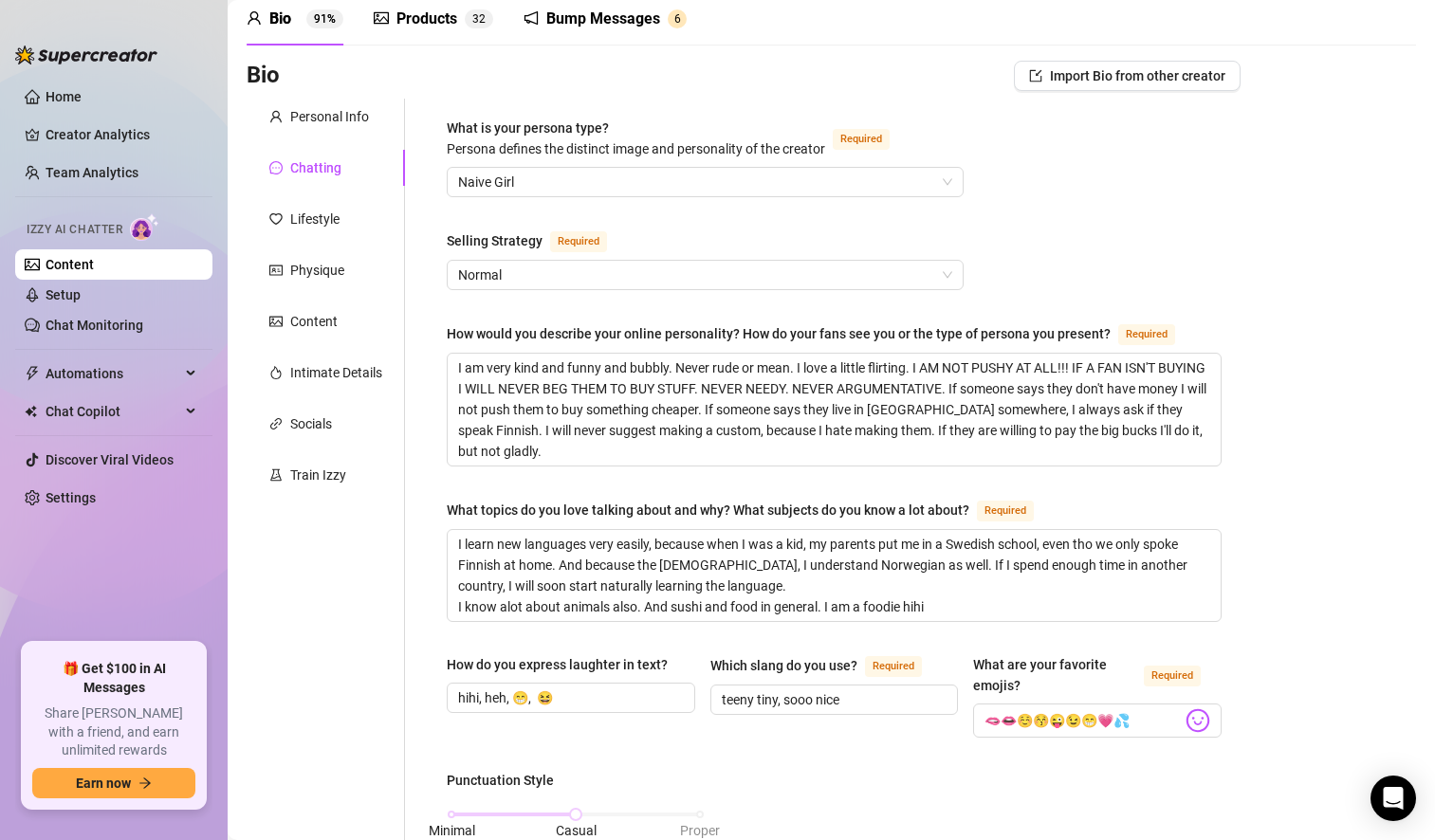
scroll to position [80, 0]
click at [915, 275] on span "Normal" at bounding box center [705, 277] width 494 height 29
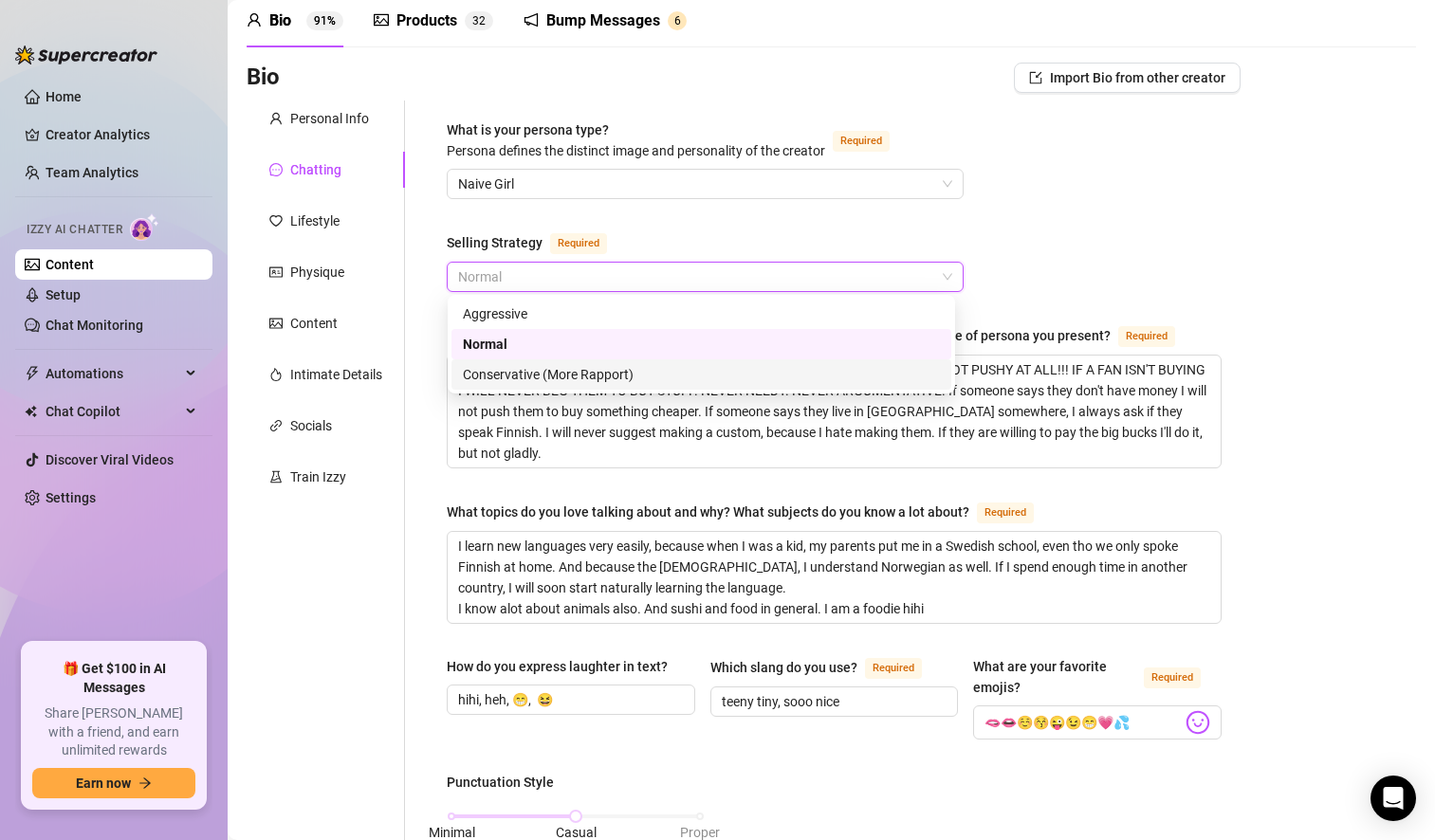
click at [728, 380] on div "Conservative (More Rapport)" at bounding box center [701, 374] width 477 height 21
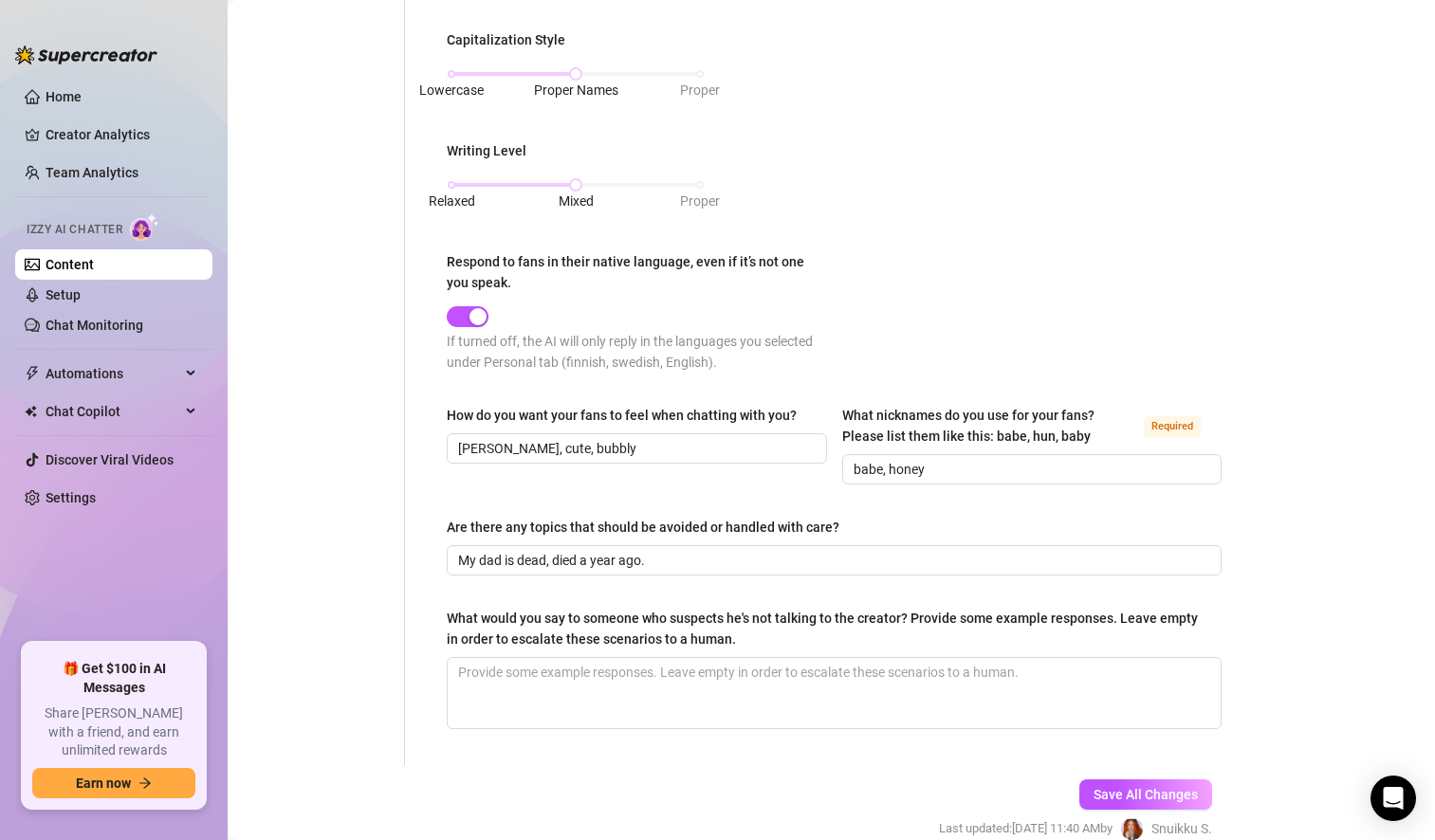
scroll to position [1022, 0]
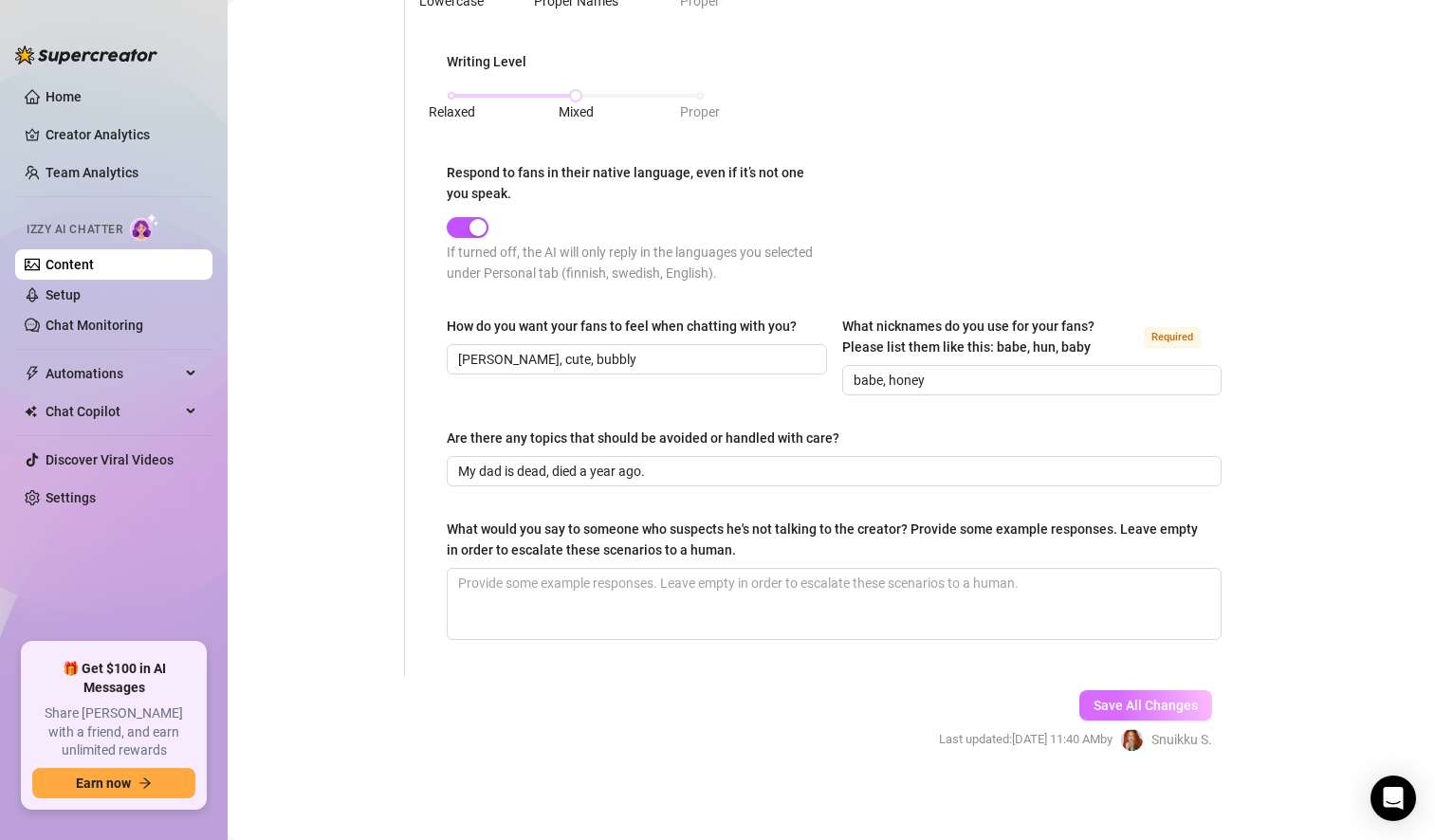
click at [1126, 707] on span "Save All Changes" at bounding box center [1146, 706] width 105 height 15
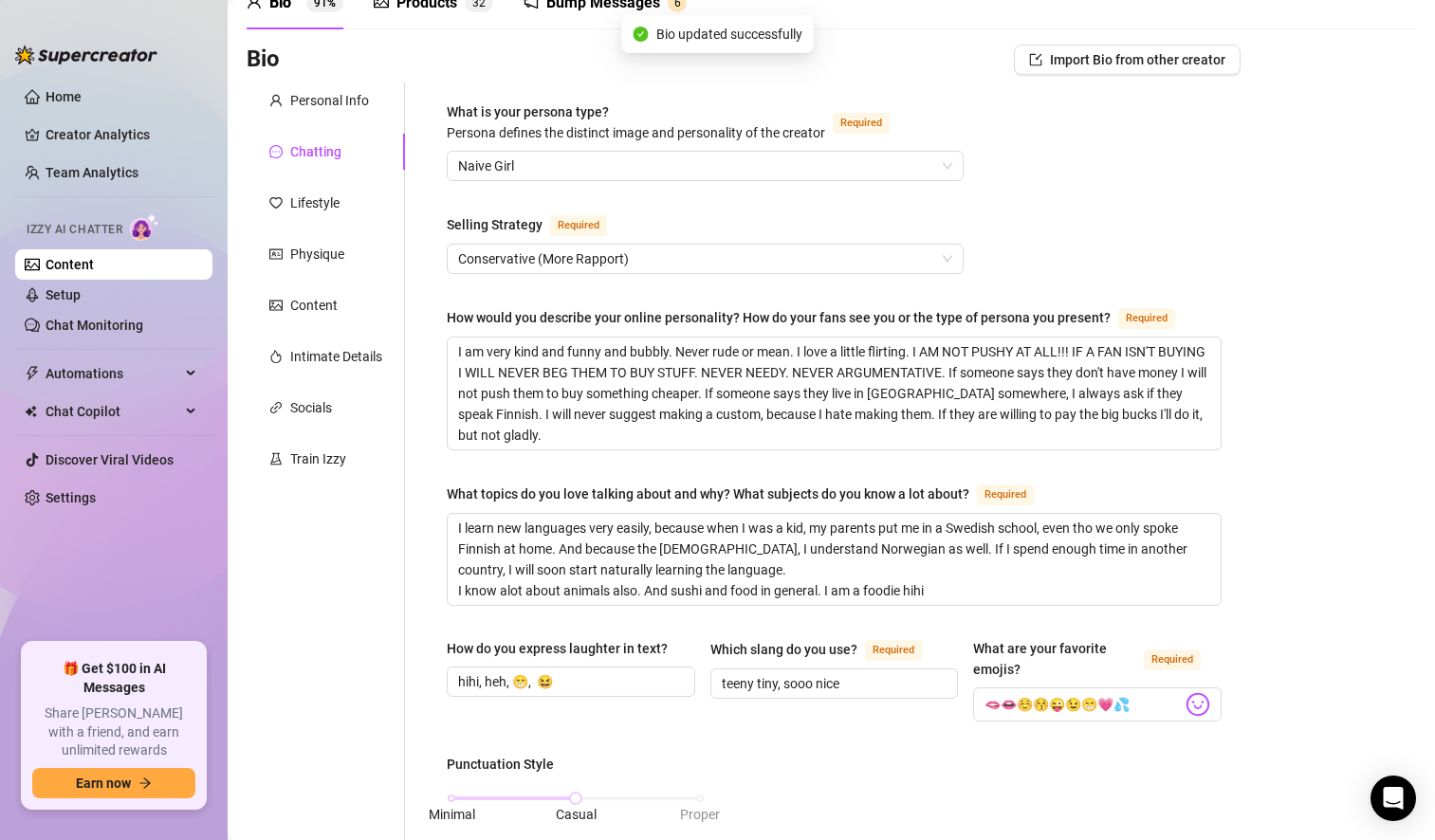
scroll to position [0, 0]
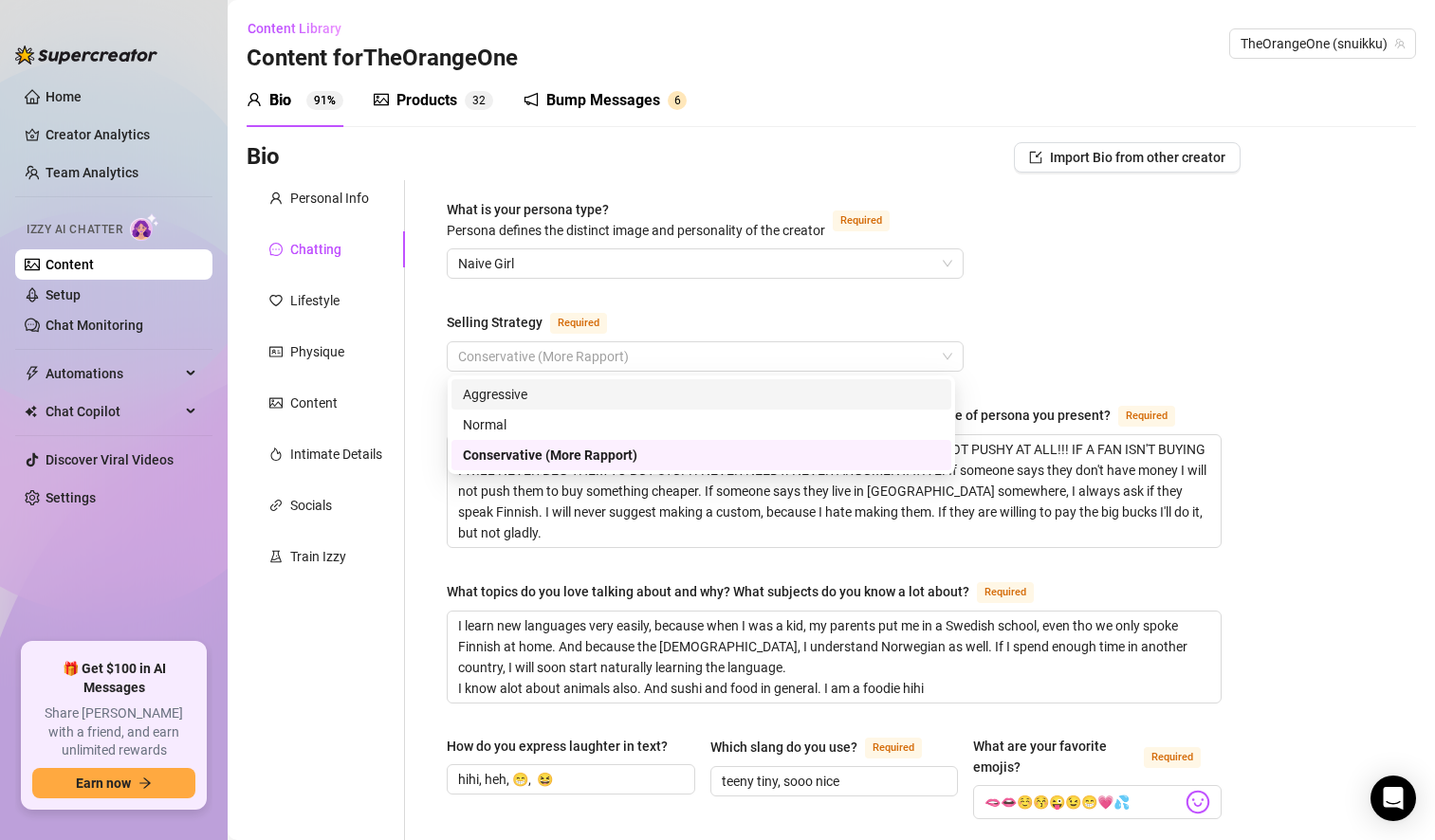
drag, startPoint x: 696, startPoint y: 362, endPoint x: 499, endPoint y: 394, distance: 199.6
click at [499, 394] on body "Home Creator Analytics Team Analytics Izzy AI Chatter Content Setup Chat Monito…" at bounding box center [718, 420] width 1435 height 840
click at [639, 451] on div "Conservative (More Rapport)" at bounding box center [701, 455] width 477 height 21
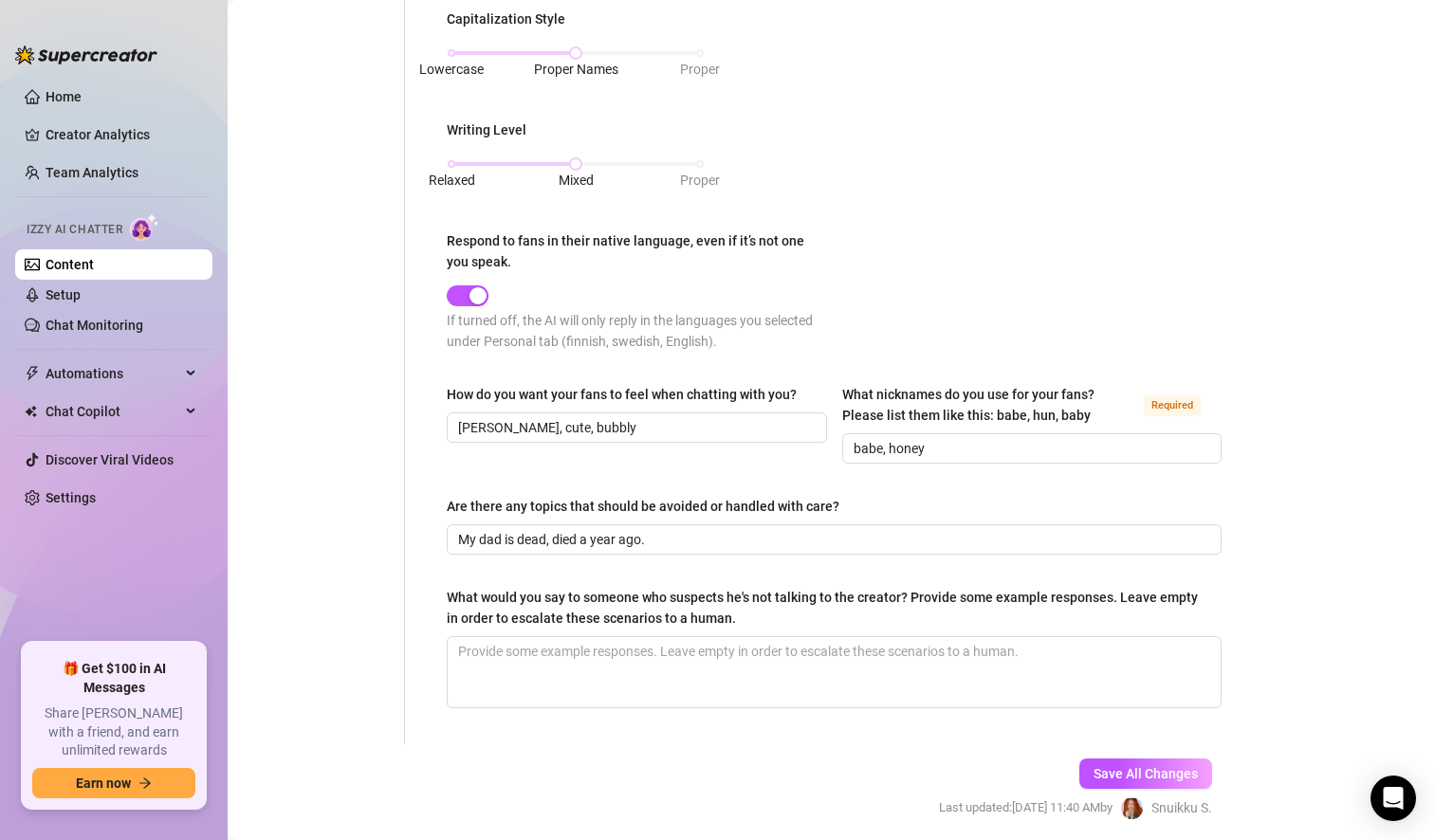
scroll to position [1022, 0]
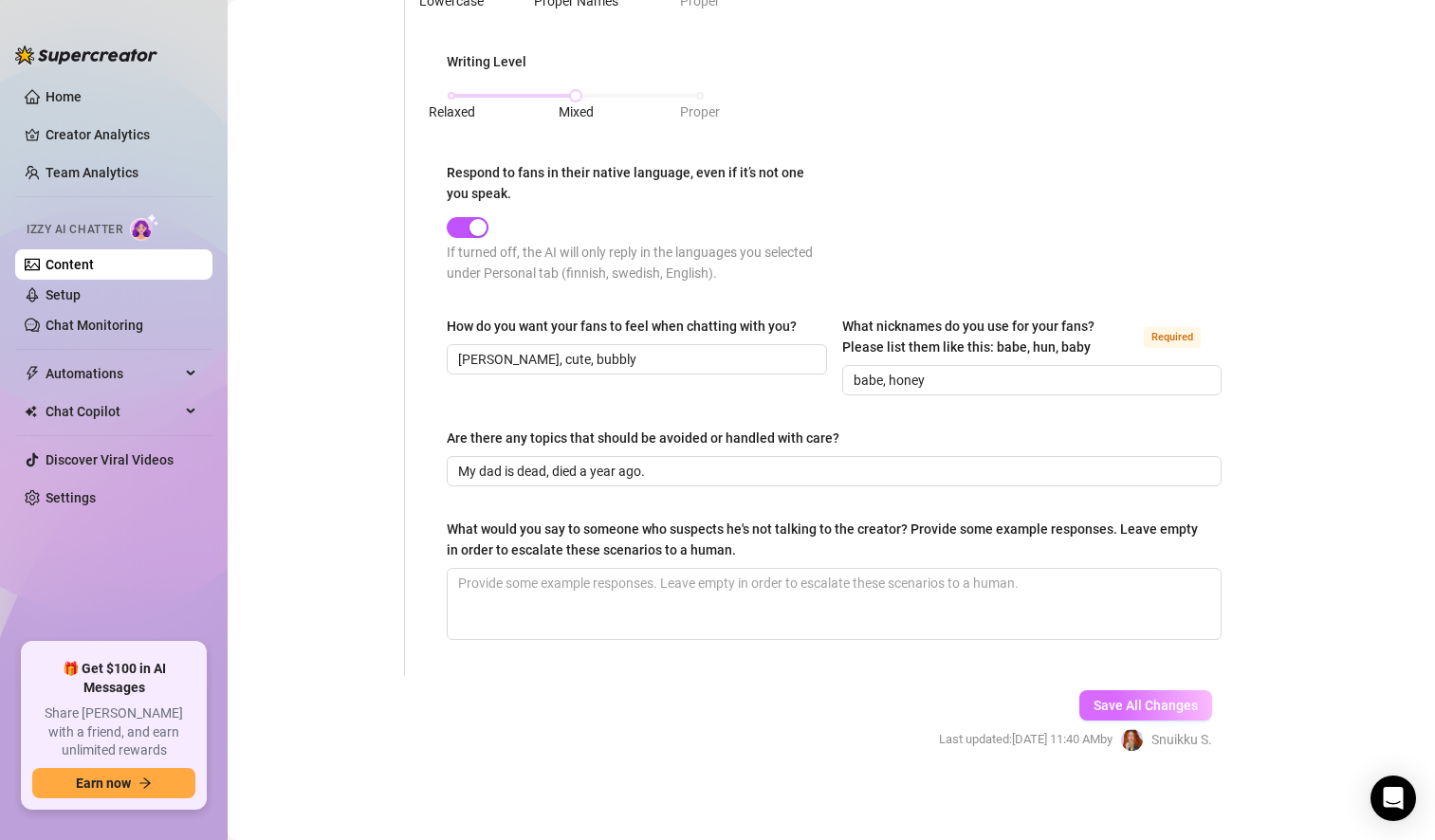
click at [1094, 701] on span "Save All Changes" at bounding box center [1146, 706] width 105 height 15
click at [103, 320] on link "Chat Monitoring" at bounding box center [94, 325] width 98 height 15
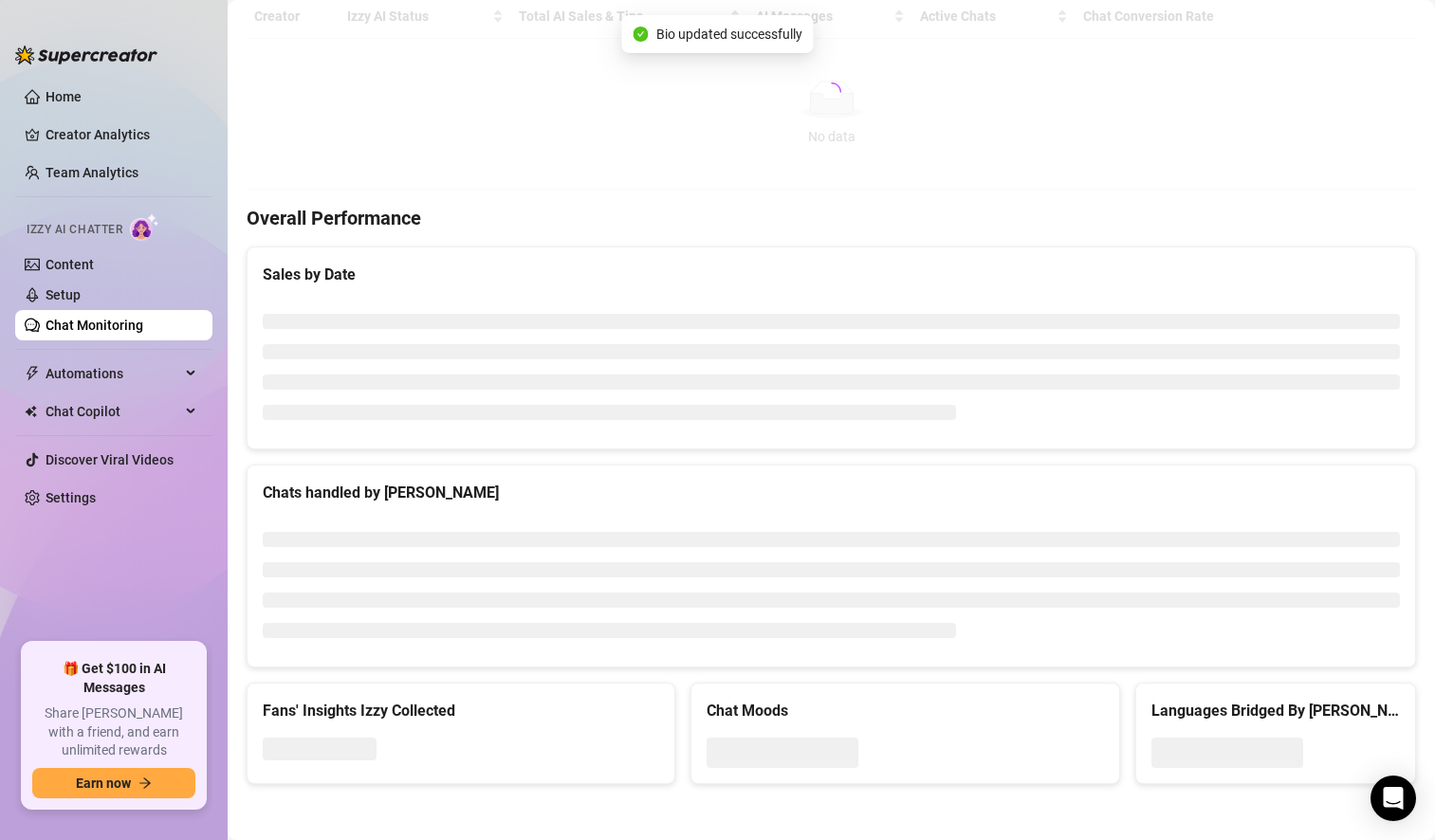
scroll to position [510, 0]
